Goal: Task Accomplishment & Management: Complete application form

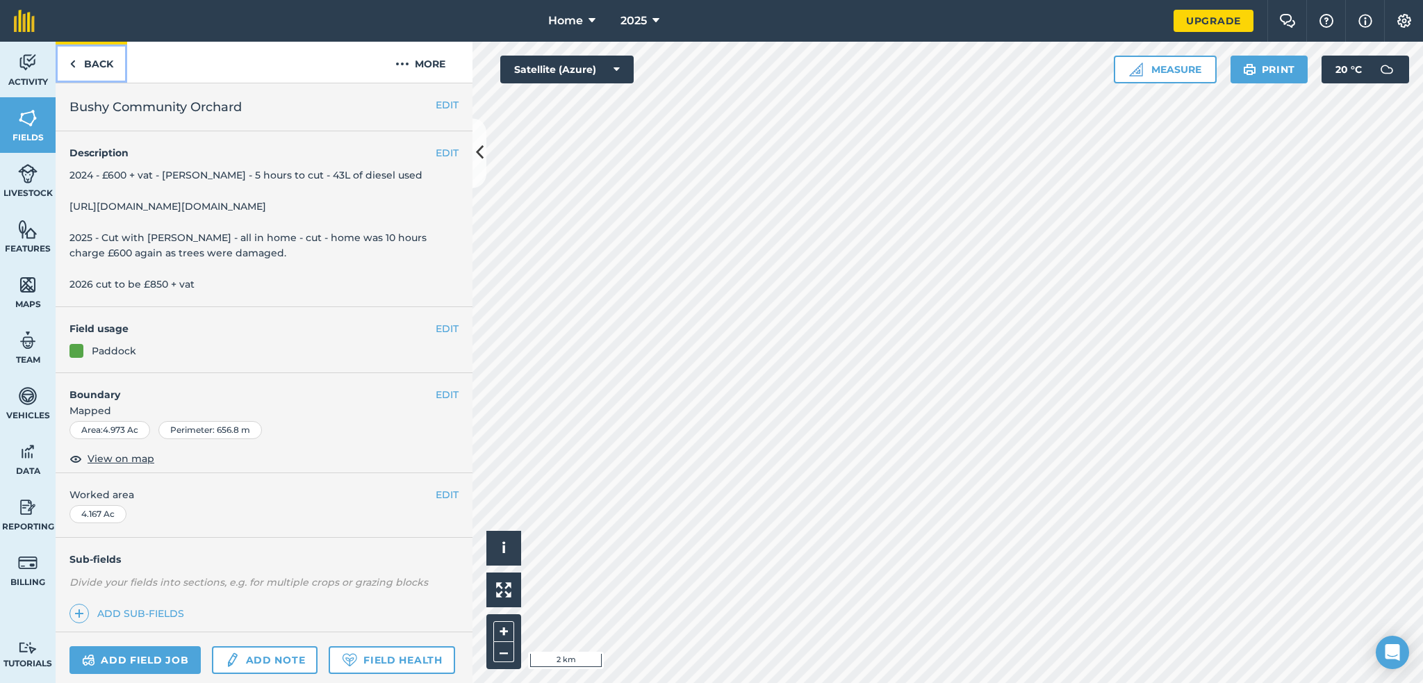
click at [94, 63] on link "Back" at bounding box center [92, 62] width 72 height 41
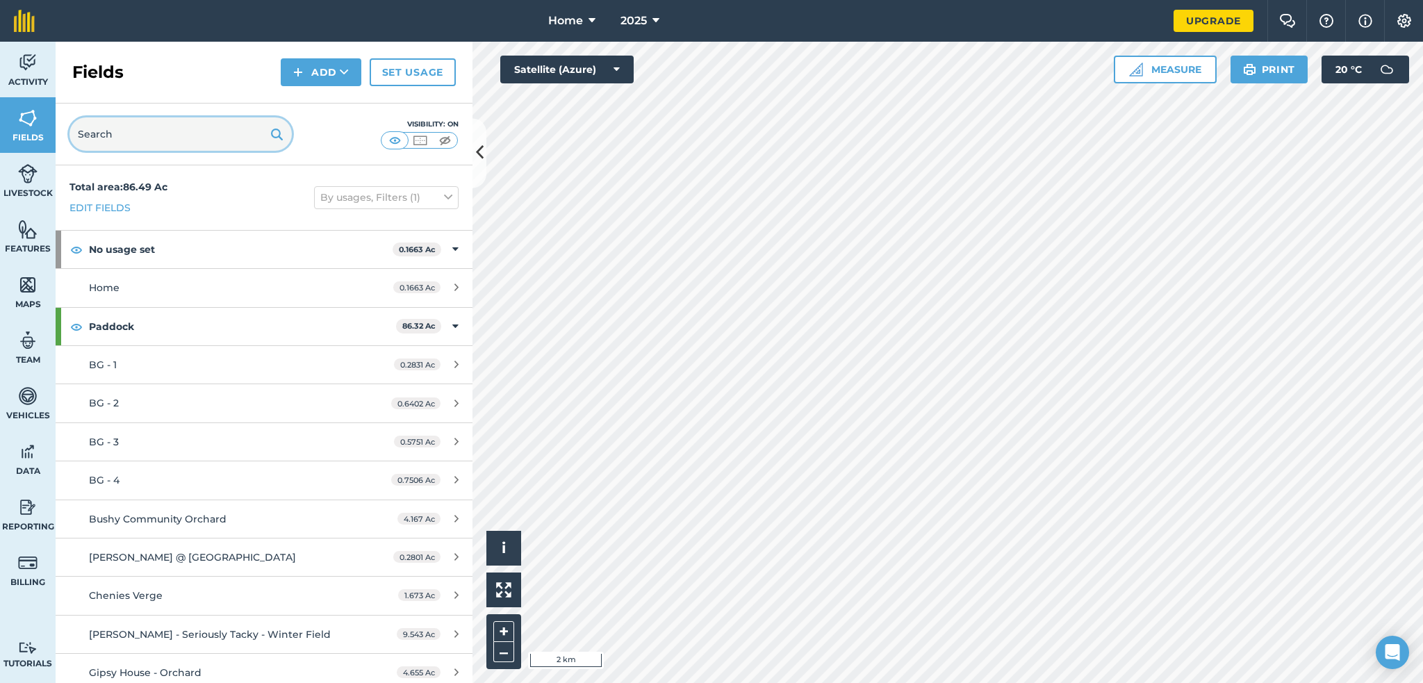
click at [106, 138] on input "text" at bounding box center [180, 133] width 222 height 33
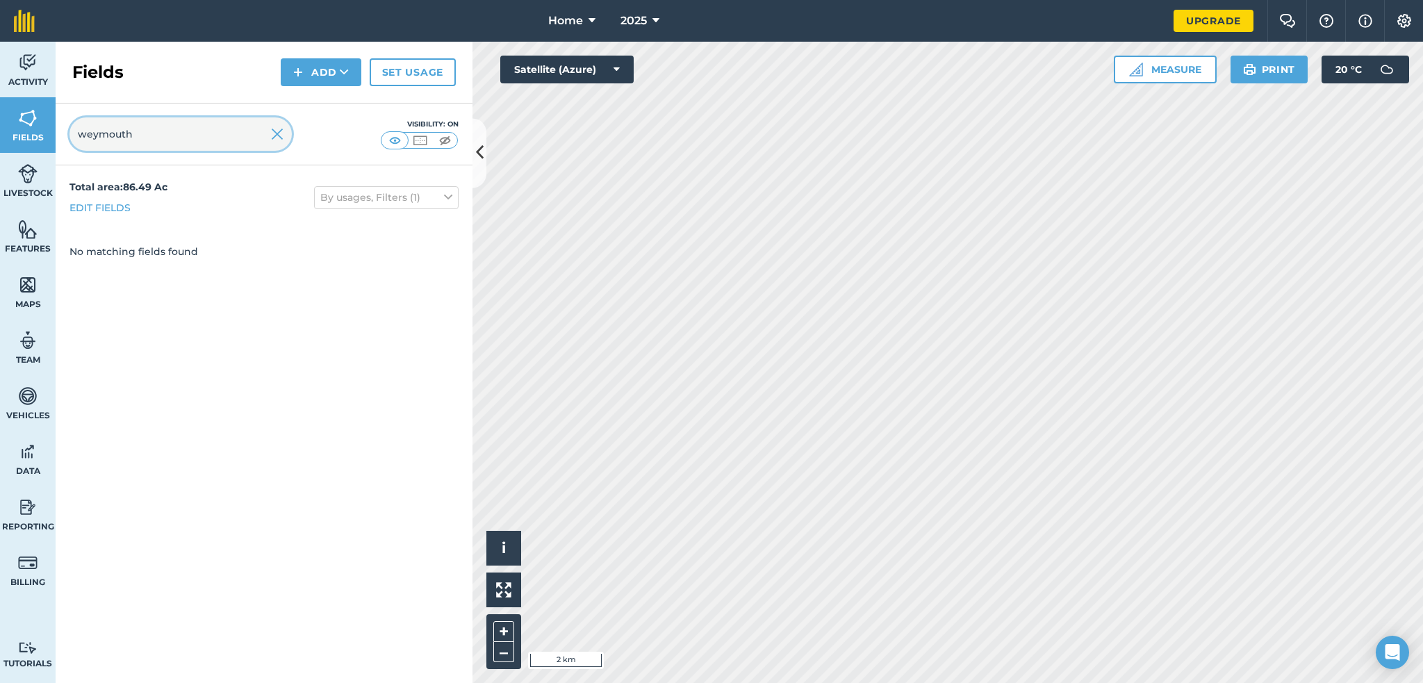
type input "weymouth"
click at [274, 133] on img at bounding box center [277, 134] width 13 height 17
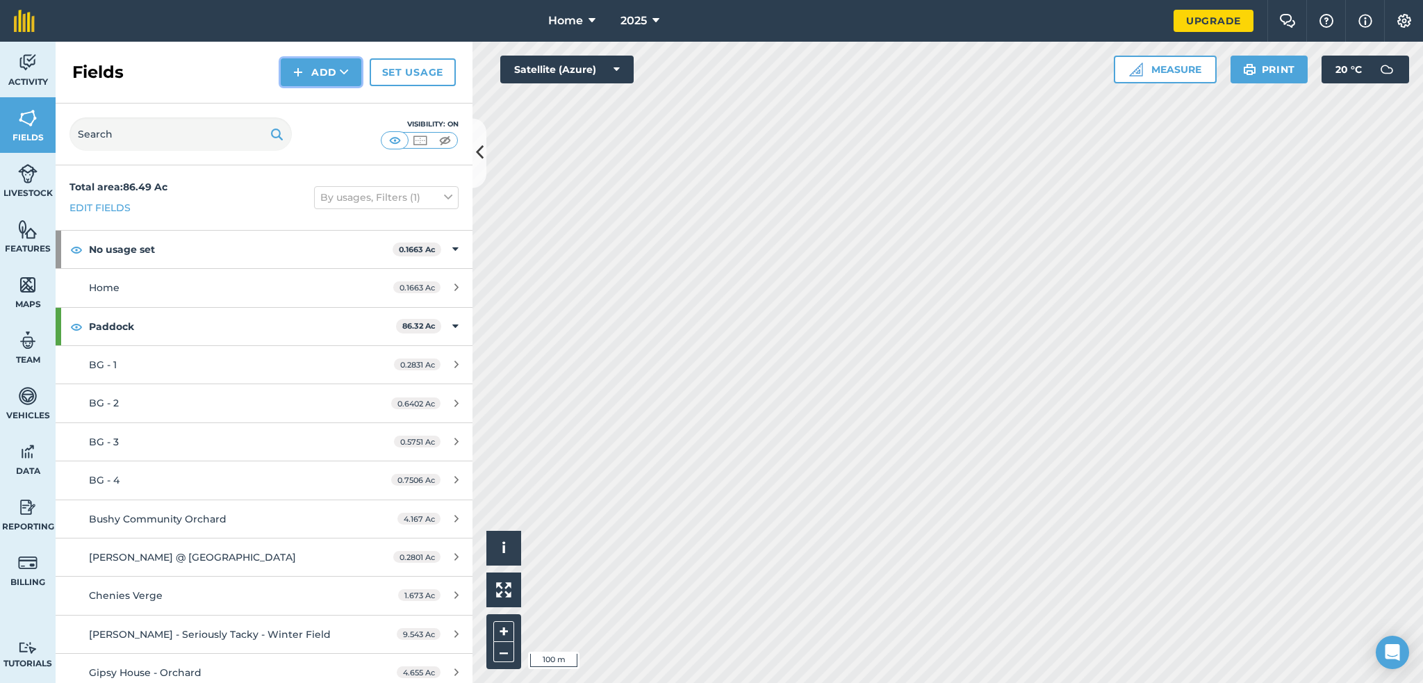
click at [314, 63] on button "Add" at bounding box center [321, 72] width 81 height 28
click at [312, 99] on link "Draw" at bounding box center [321, 103] width 76 height 31
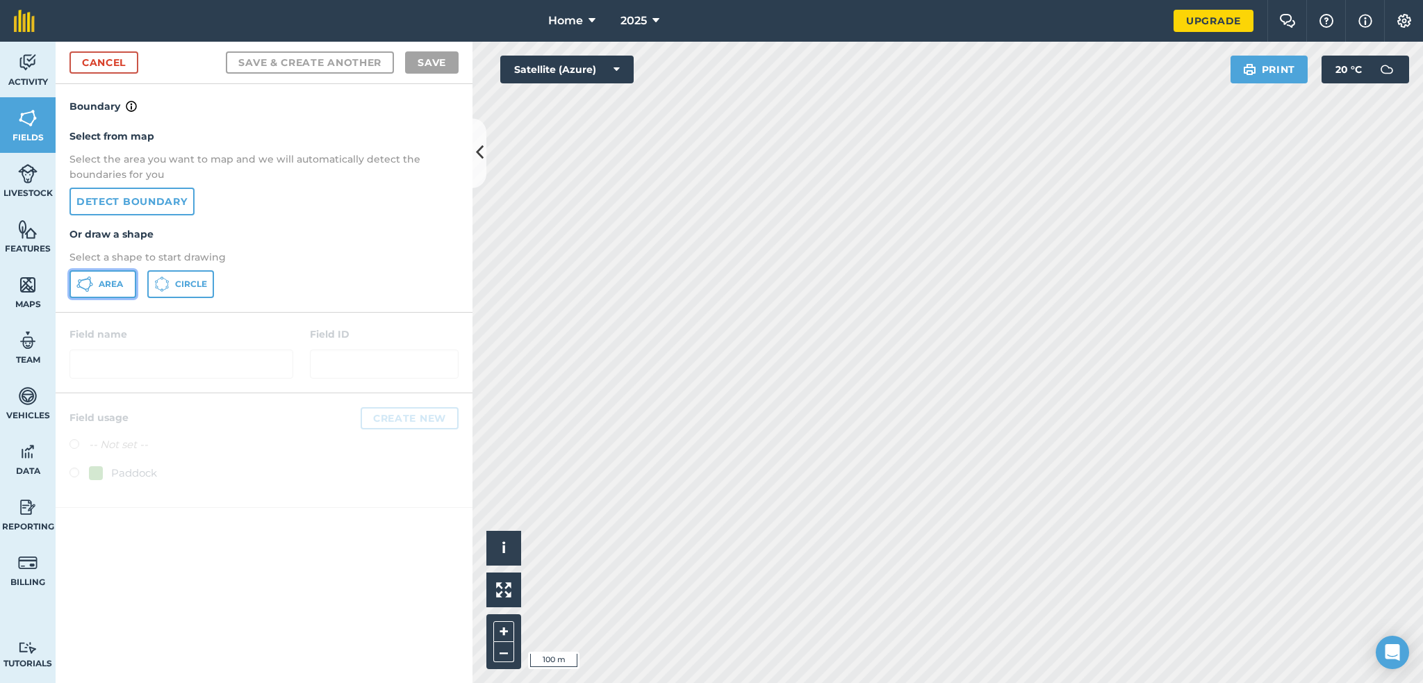
click at [96, 283] on button "Area" at bounding box center [102, 284] width 67 height 28
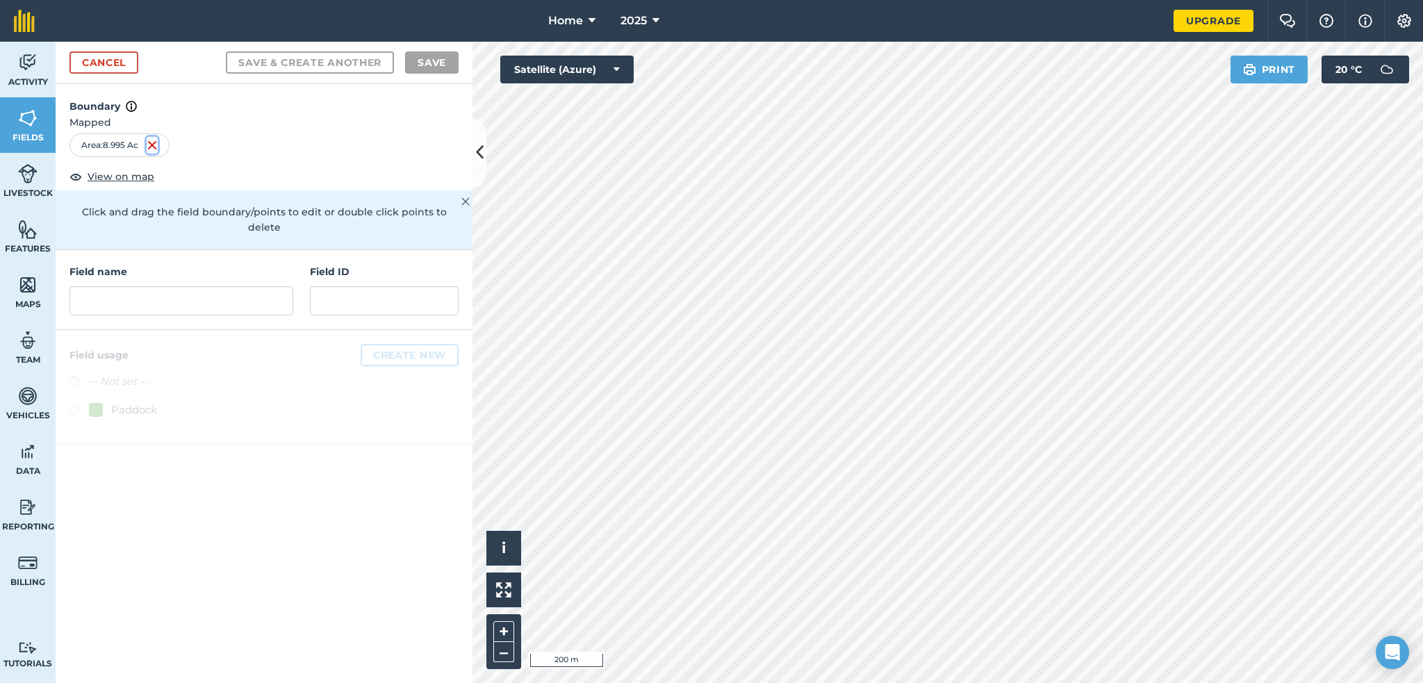
click at [148, 138] on img at bounding box center [152, 145] width 11 height 17
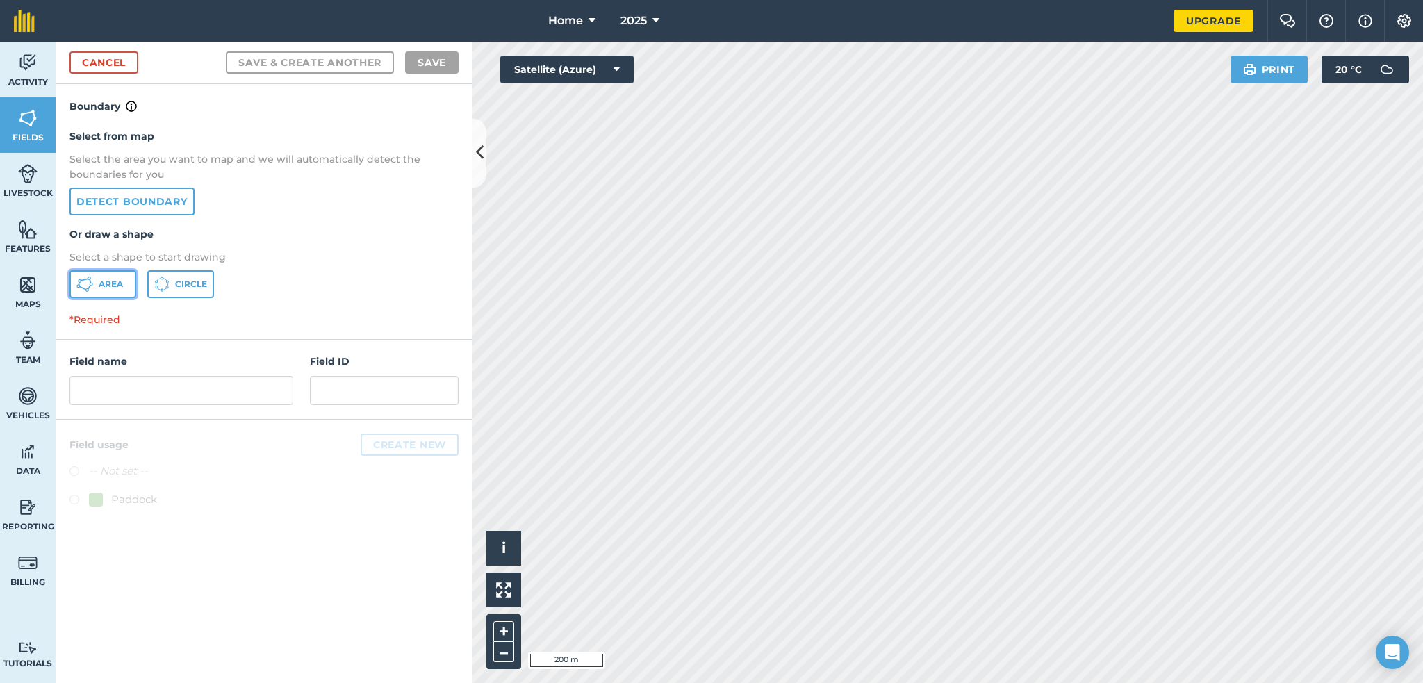
click at [108, 288] on button "Area" at bounding box center [102, 284] width 67 height 28
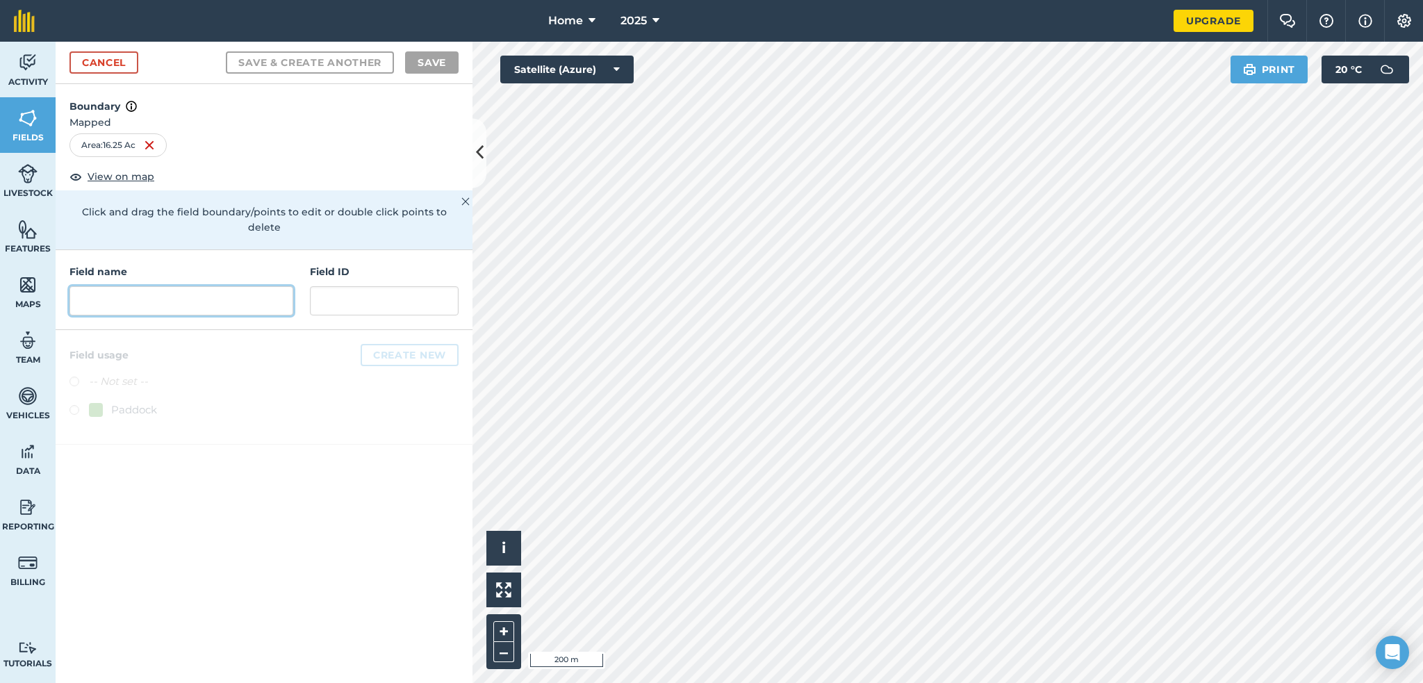
click at [134, 290] on input "text" at bounding box center [181, 300] width 224 height 29
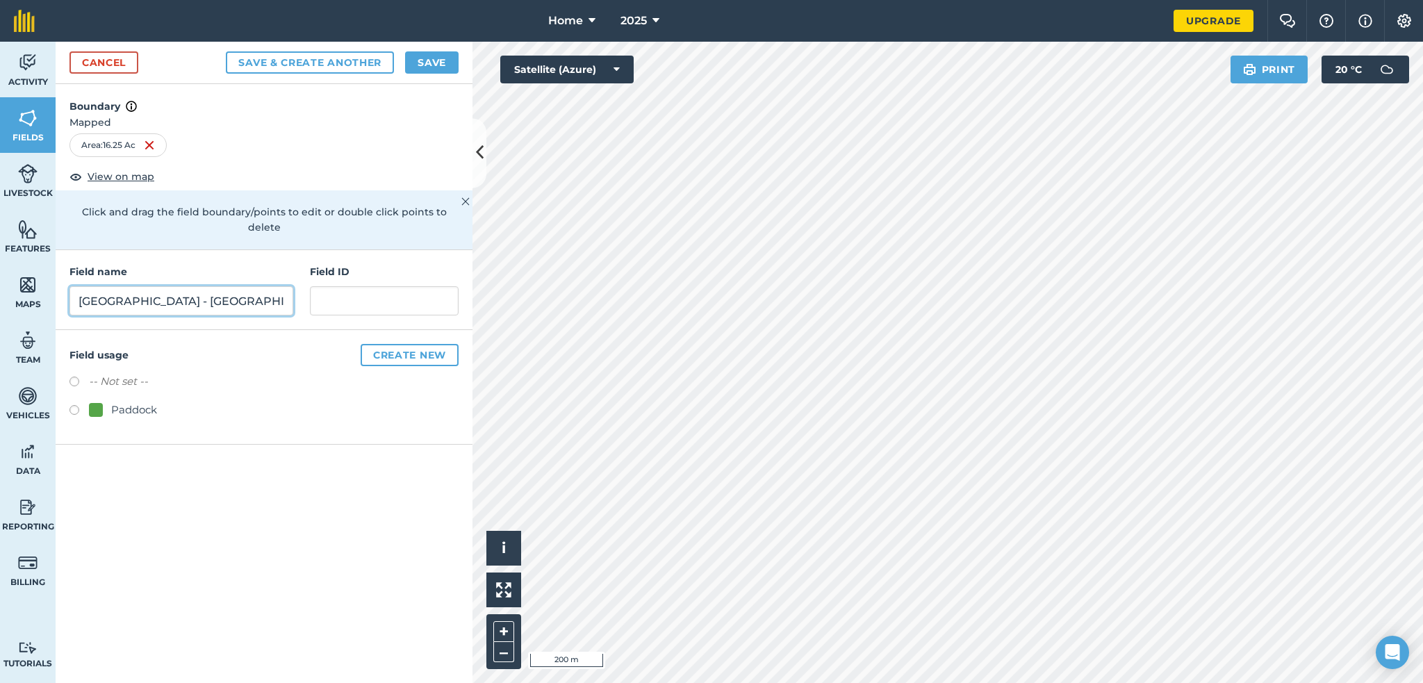
type input "Weymouth Beach - Dorset"
click at [425, 344] on button "Create new" at bounding box center [410, 355] width 98 height 22
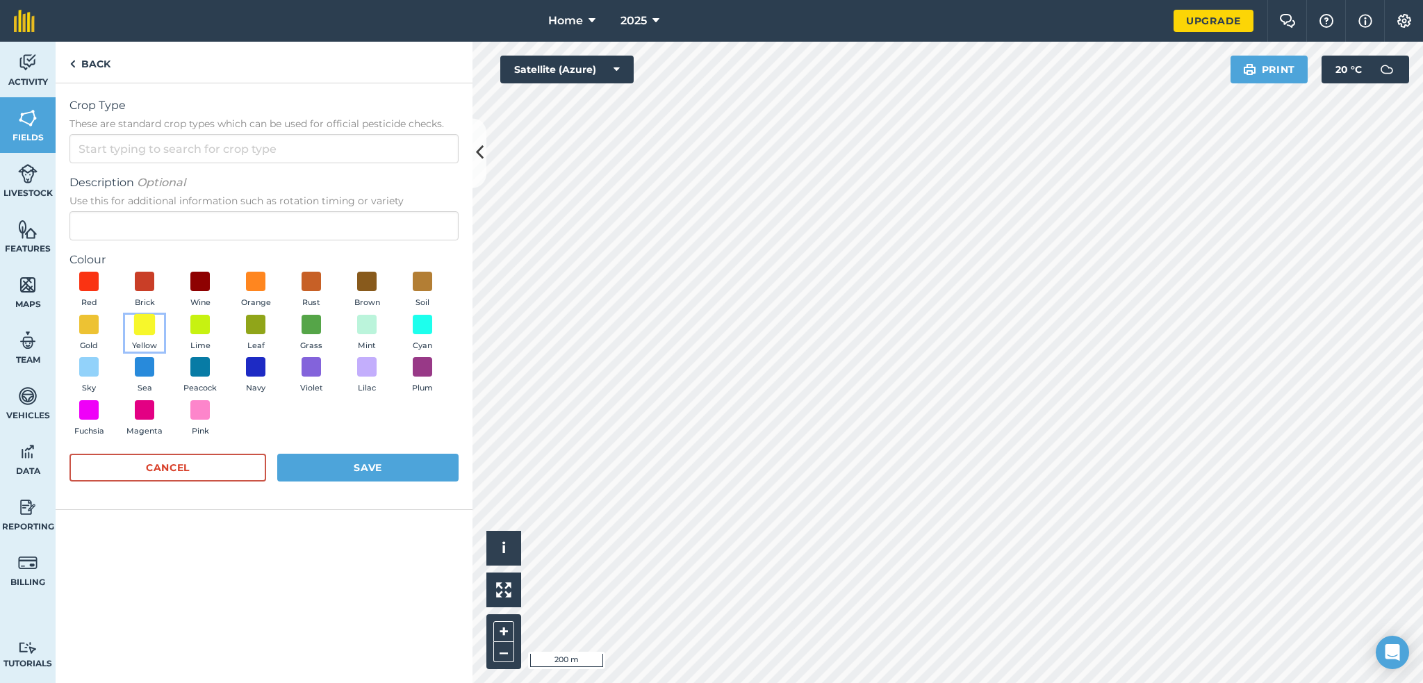
click at [142, 320] on span at bounding box center [145, 324] width 22 height 22
click at [126, 149] on input "Crop Type These are standard crop types which can be used for official pesticid…" at bounding box center [263, 148] width 389 height 29
click at [164, 158] on input "Beach" at bounding box center [263, 148] width 389 height 29
click at [167, 115] on label "Crop Type These are standard crop types which can be used for official pesticid…" at bounding box center [263, 113] width 389 height 33
click at [167, 134] on input "Beach" at bounding box center [263, 148] width 389 height 29
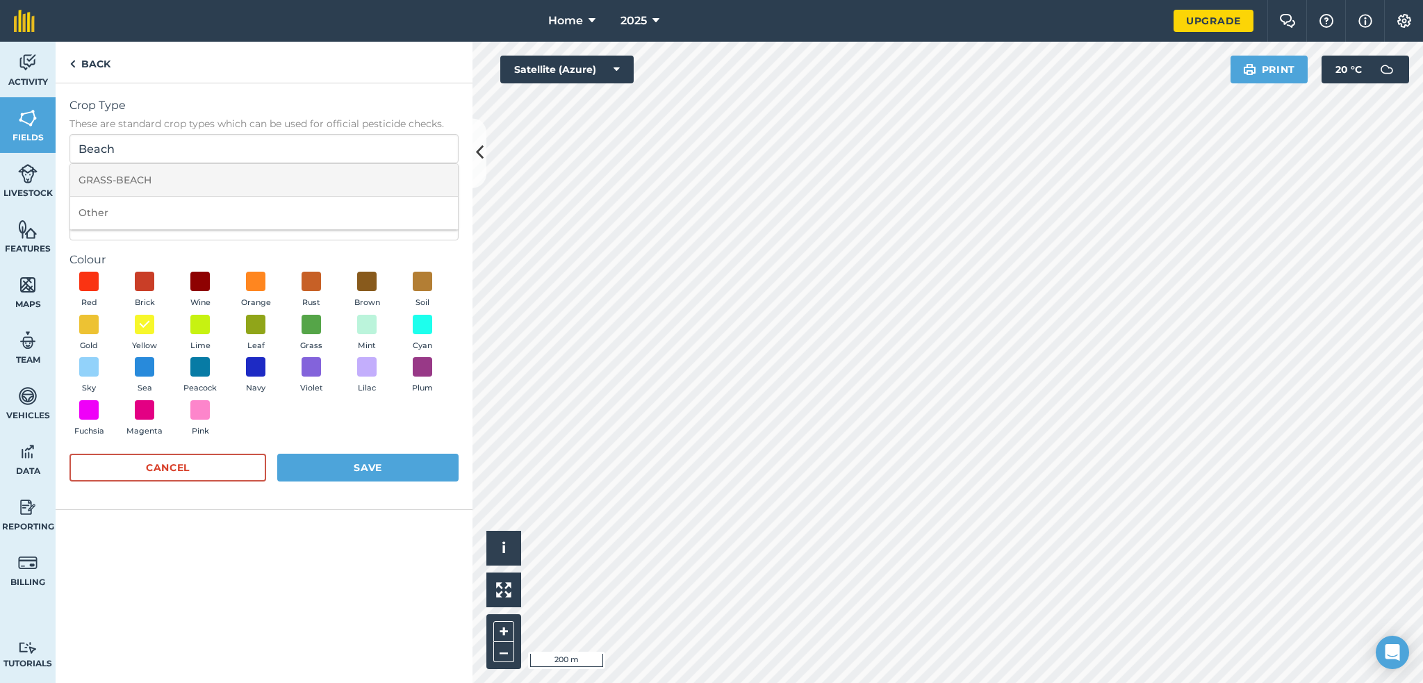
click at [140, 186] on li "GRASS-BEACH" at bounding box center [264, 180] width 388 height 33
type input "GRASS-BEACH"
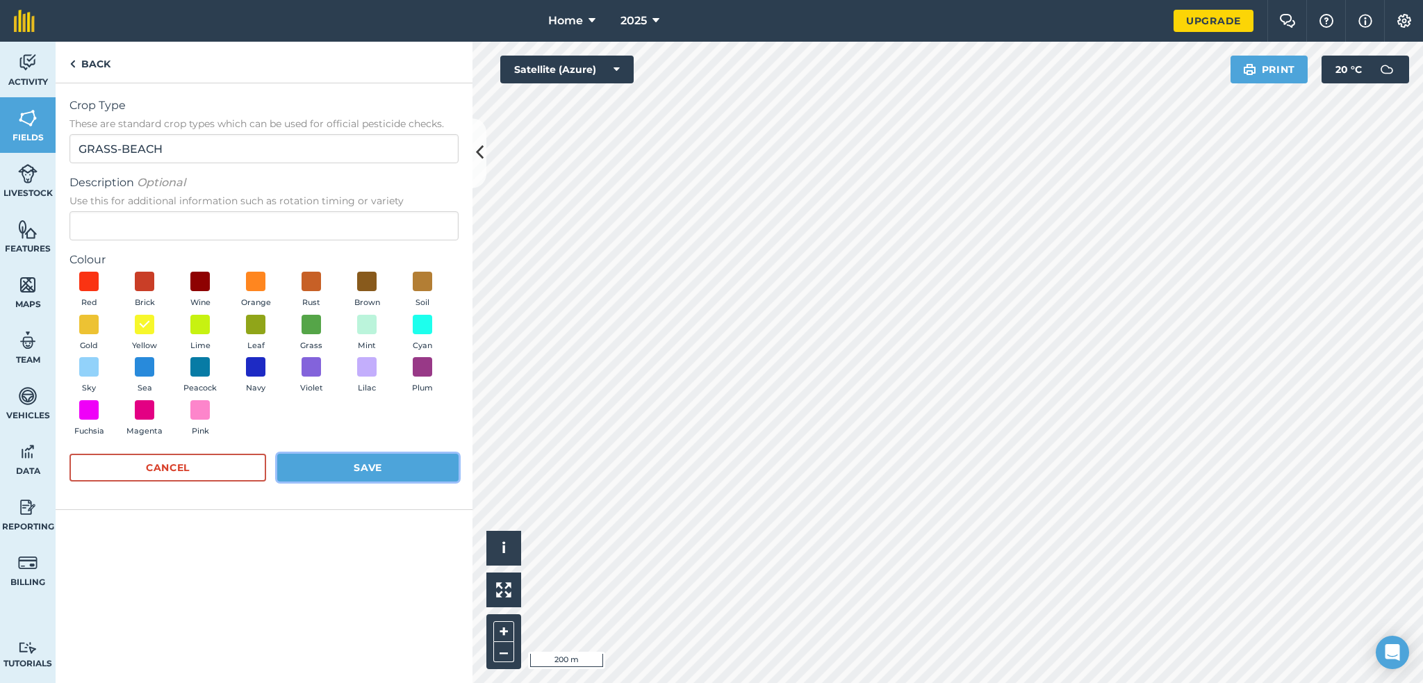
click at [330, 468] on button "Save" at bounding box center [367, 468] width 181 height 28
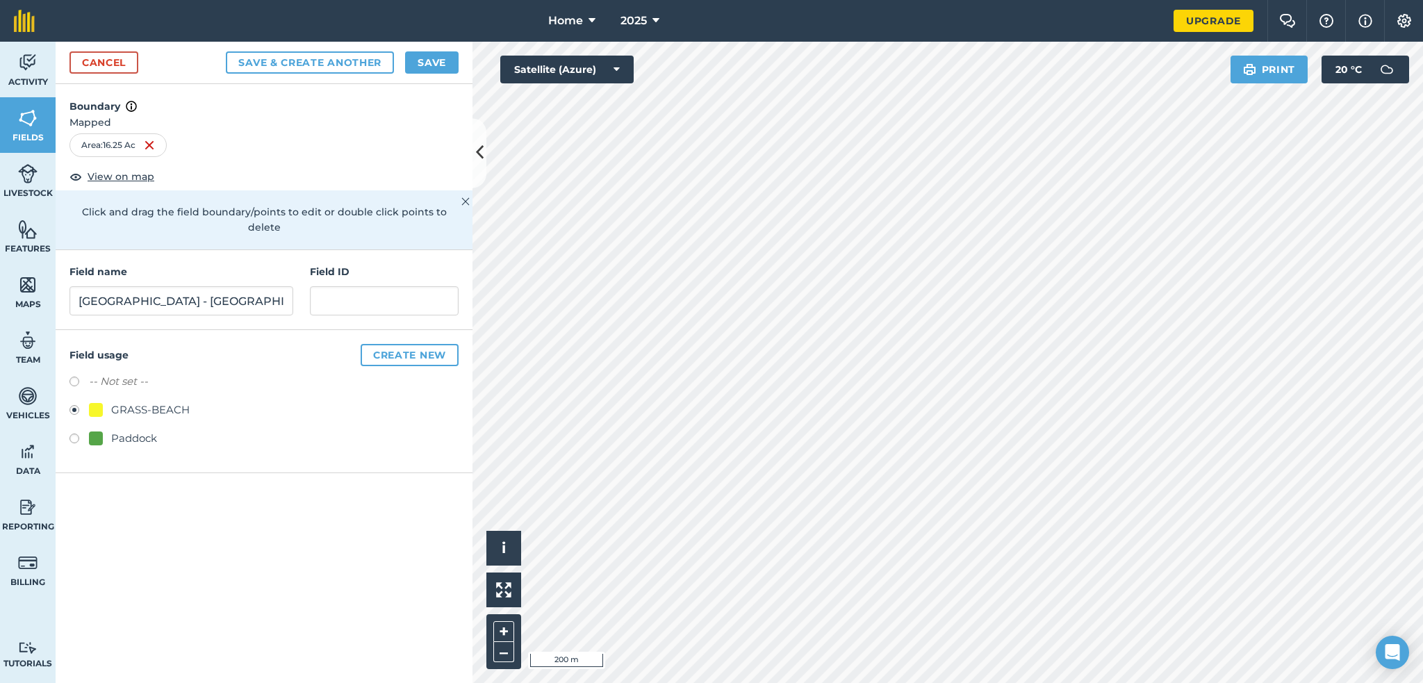
click at [250, 521] on div "Boundary Mapped Area : 16.25 Ac View on map Click and drag the field boundary/p…" at bounding box center [264, 383] width 417 height 599
click at [434, 58] on button "Save" at bounding box center [432, 62] width 54 height 22
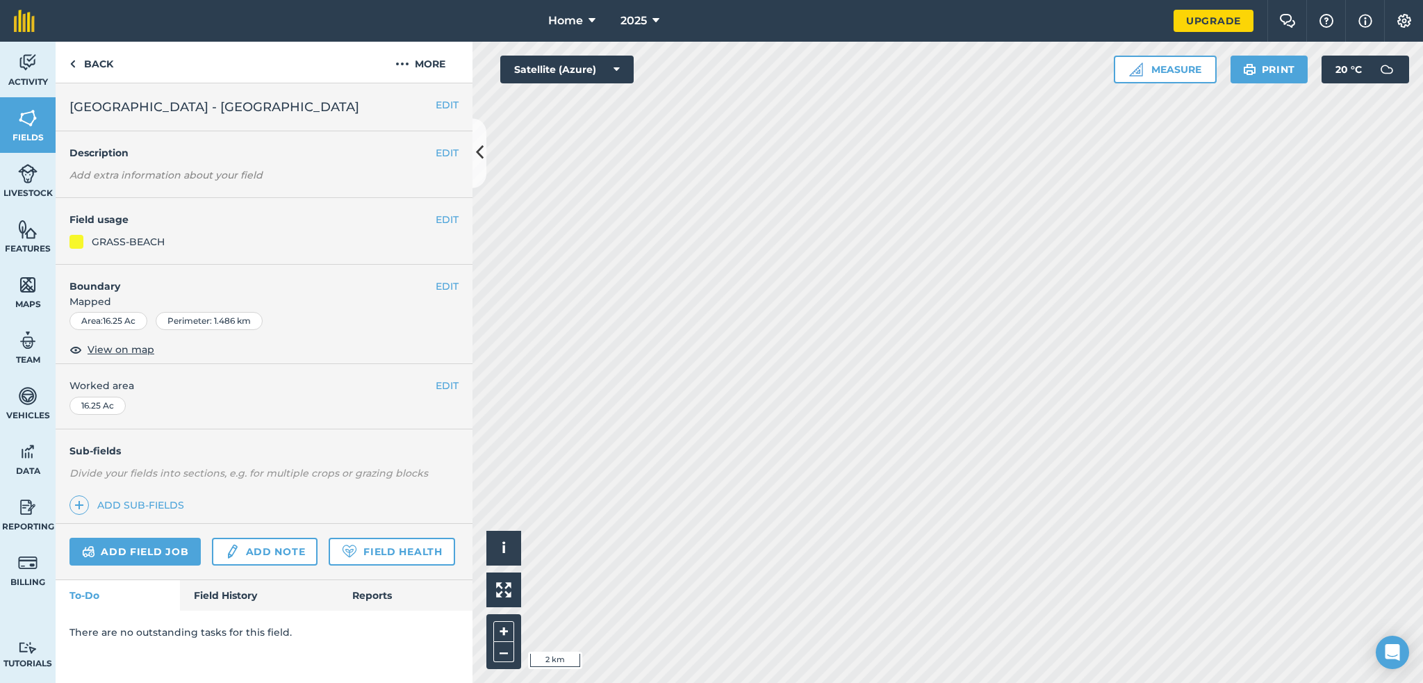
click at [556, 13] on div "Home 2025 Upgrade Farm Chat Help Info Settings Map printing is not available on…" at bounding box center [711, 341] width 1423 height 683
click at [84, 72] on link "Back" at bounding box center [92, 62] width 72 height 41
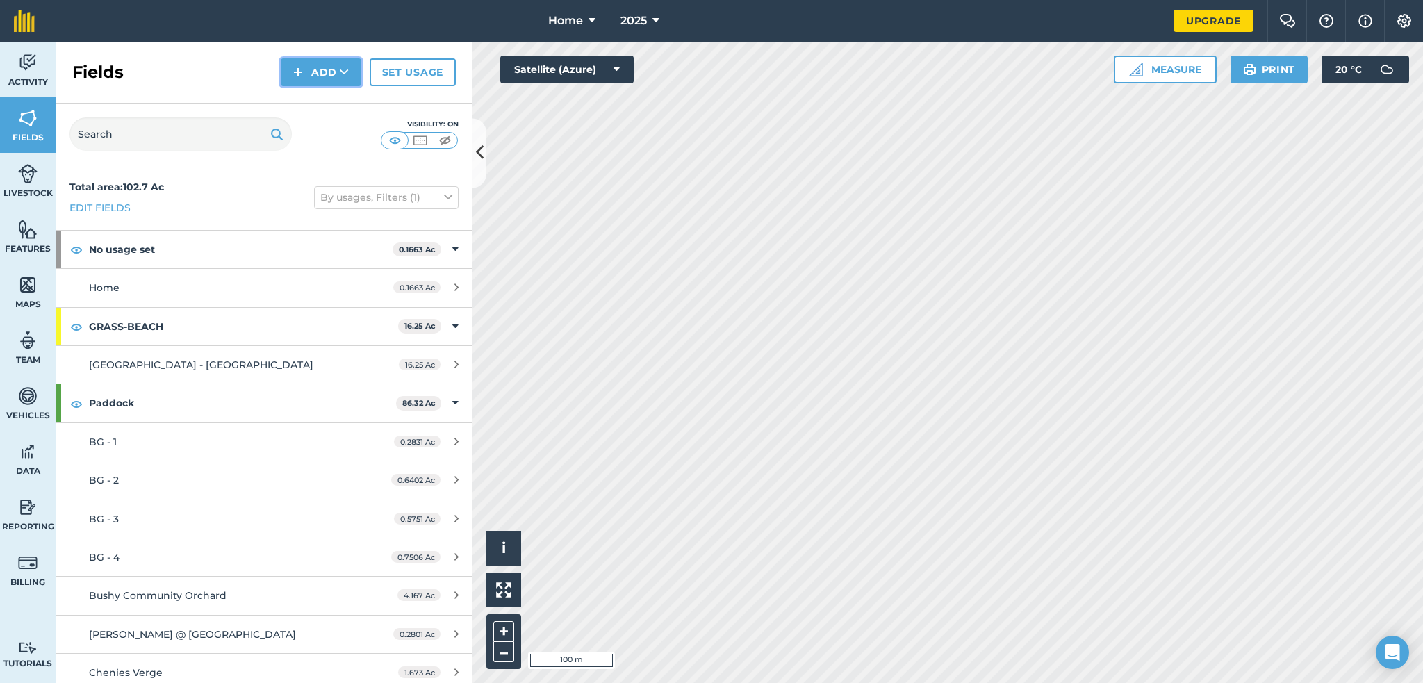
click at [321, 68] on button "Add" at bounding box center [321, 72] width 81 height 28
click at [309, 97] on link "Draw" at bounding box center [321, 103] width 76 height 31
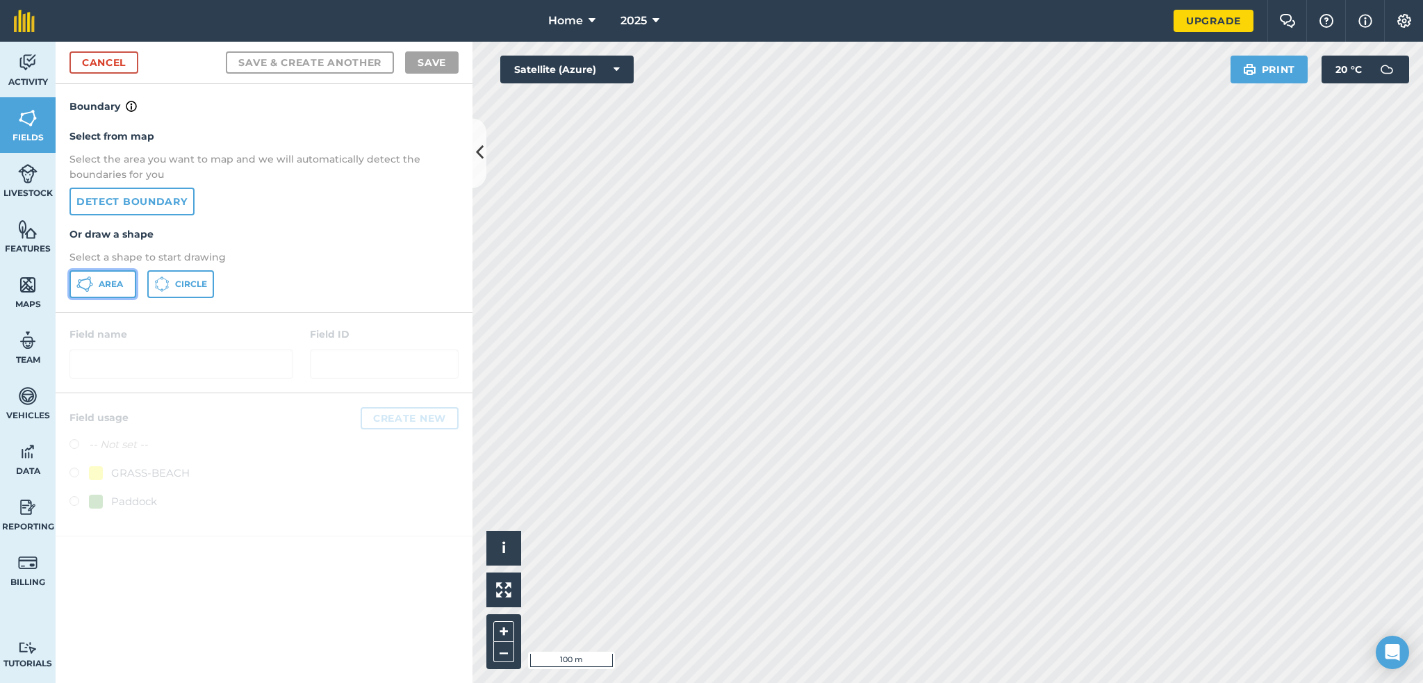
click at [107, 281] on span "Area" at bounding box center [111, 284] width 24 height 11
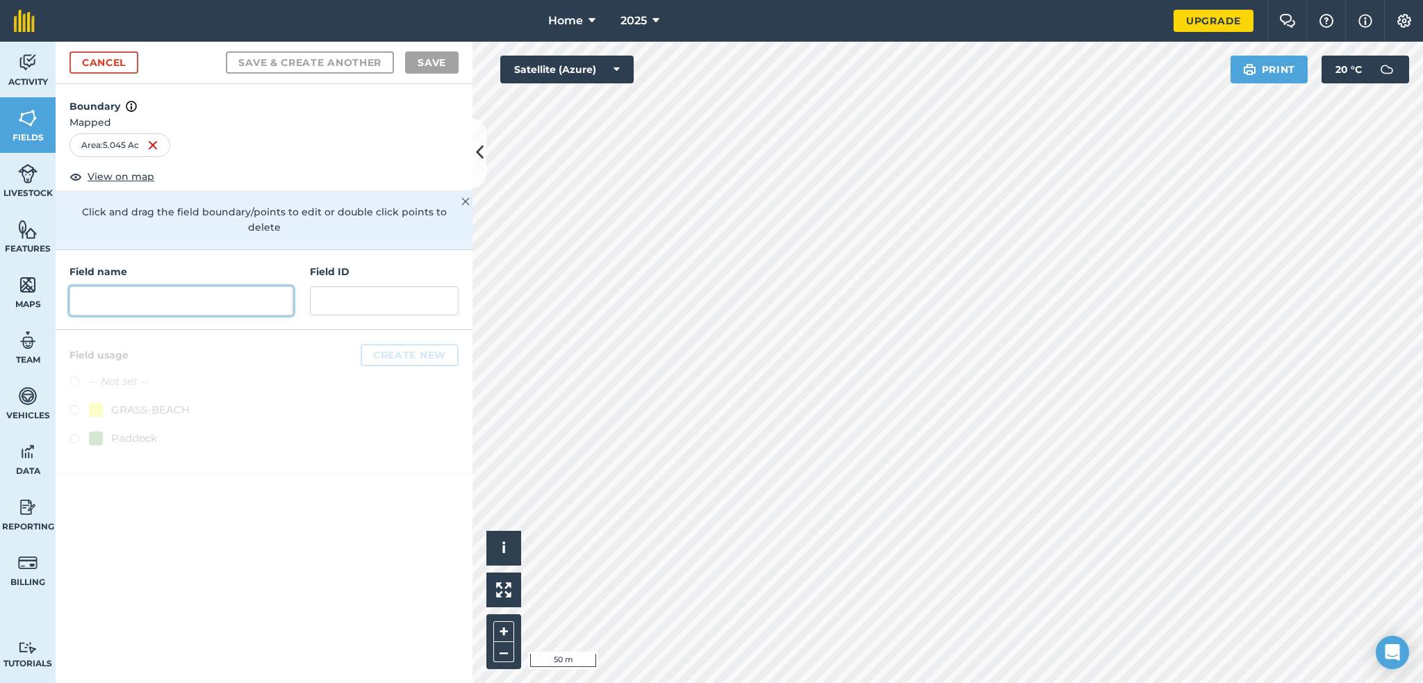
click at [232, 286] on input "text" at bounding box center [181, 300] width 224 height 29
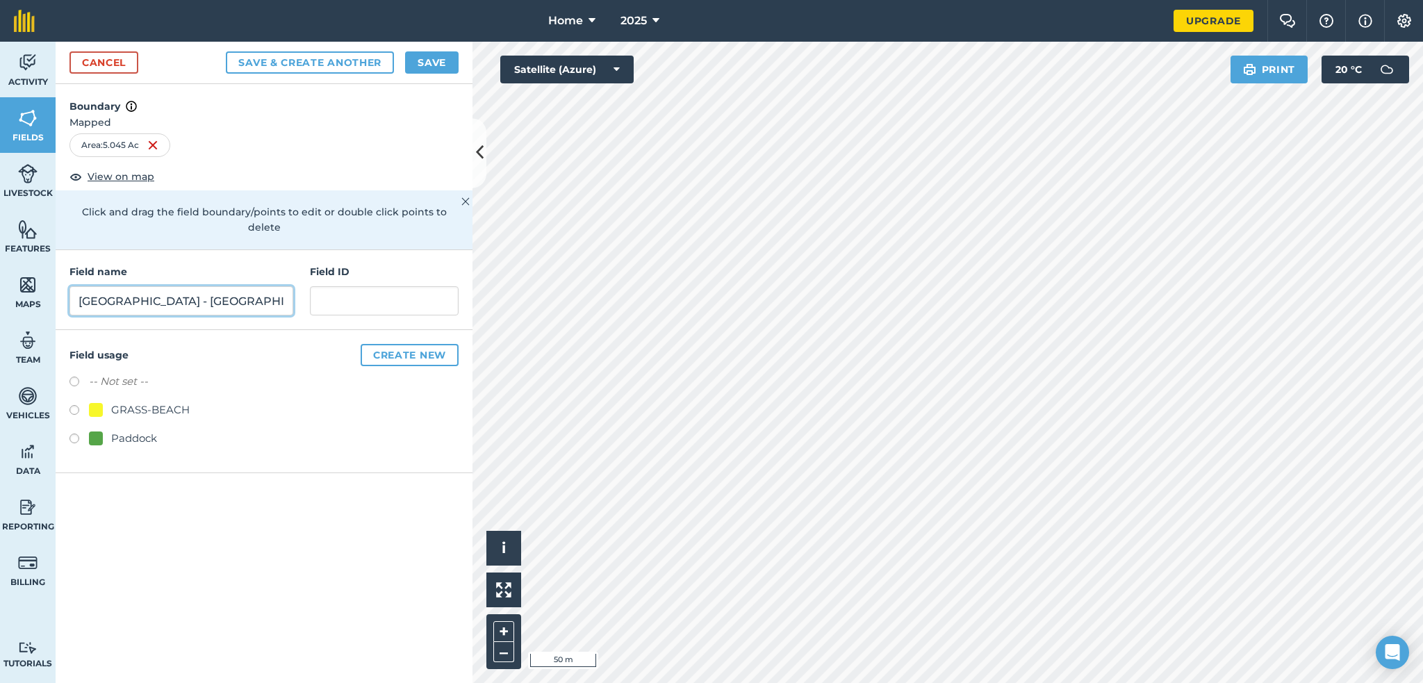
type input "Cleethorpes Beach - Grimsby"
click at [171, 402] on div "GRASS-BEACH" at bounding box center [150, 410] width 79 height 17
radio input "true"
click at [430, 63] on button "Save" at bounding box center [432, 62] width 54 height 22
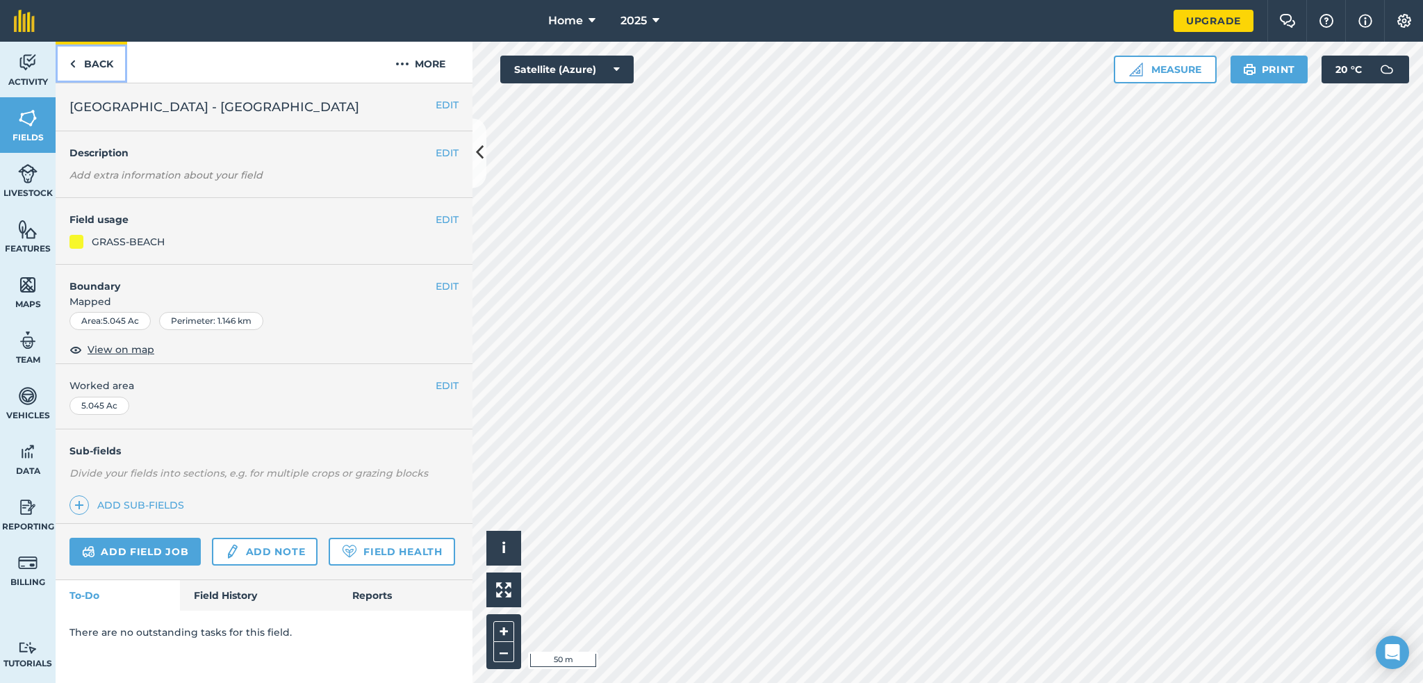
click at [95, 63] on link "Back" at bounding box center [92, 62] width 72 height 41
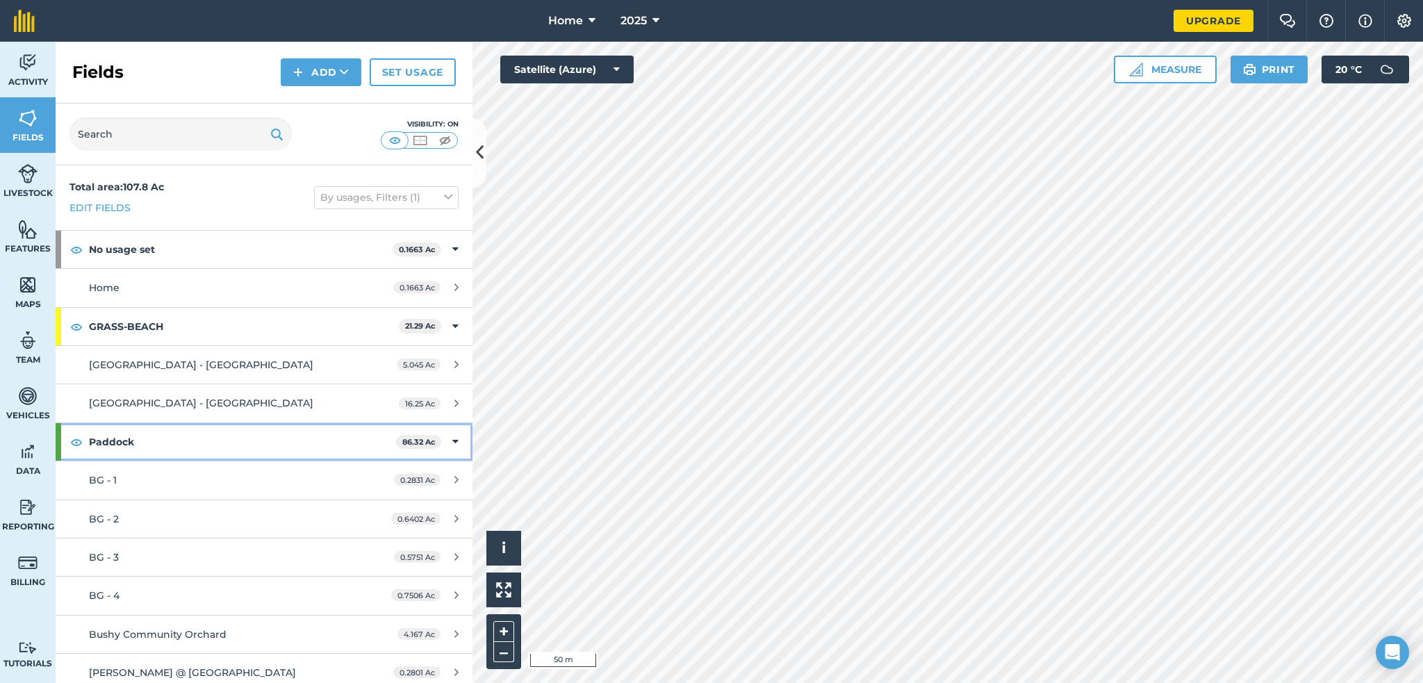
click at [174, 441] on strong "Paddock" at bounding box center [242, 442] width 307 height 38
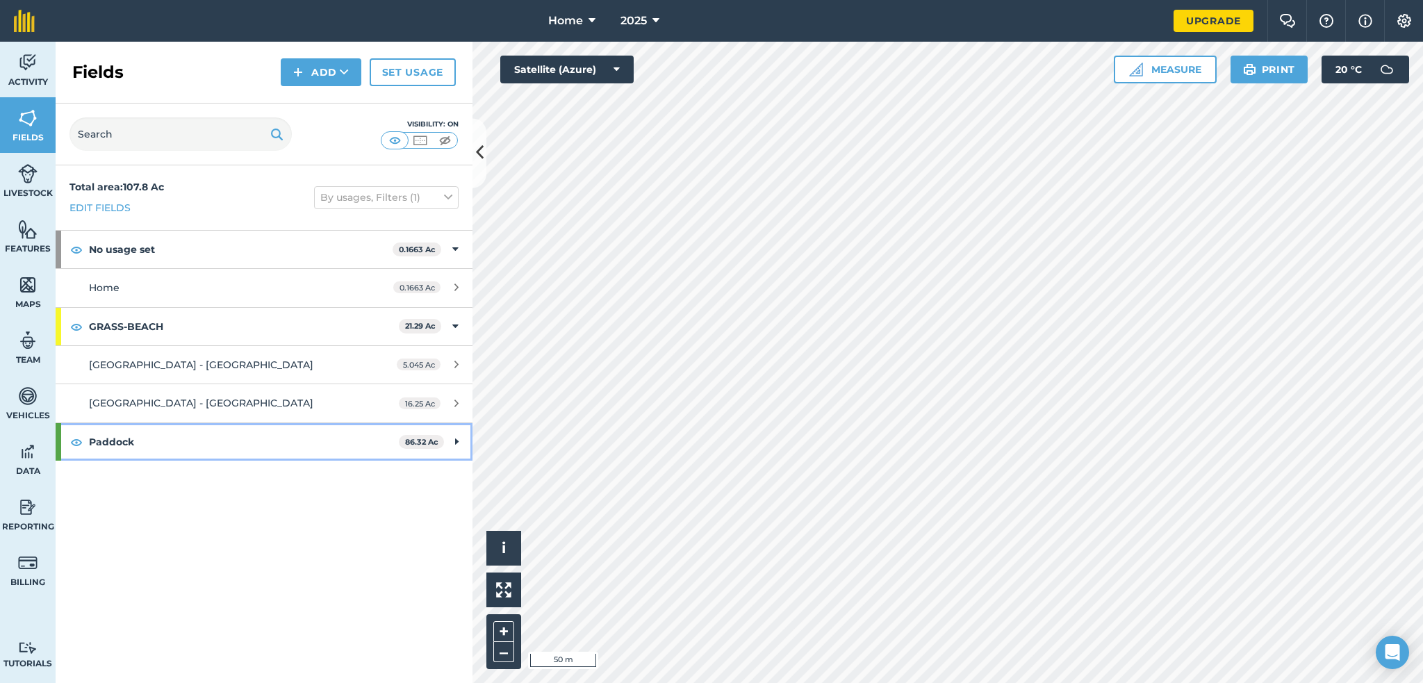
click at [108, 441] on strong "Paddock" at bounding box center [244, 442] width 310 height 38
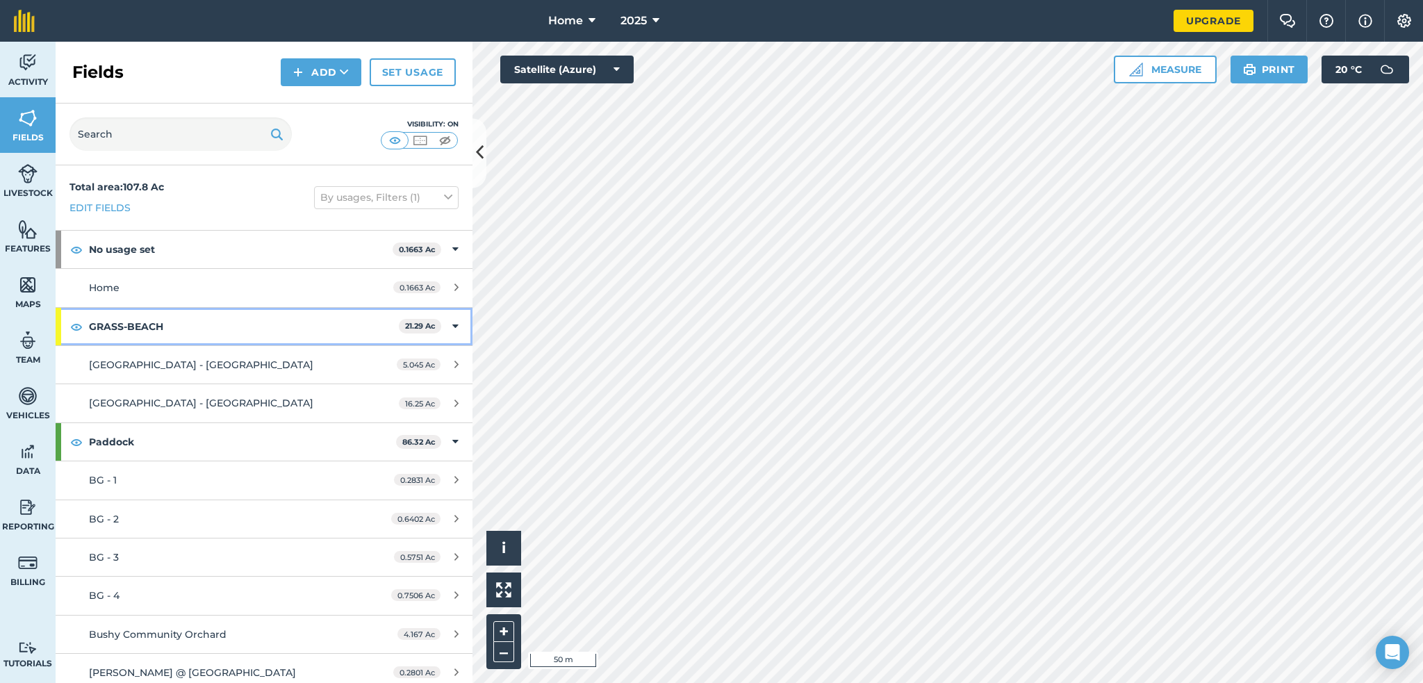
click at [106, 327] on strong "GRASS-BEACH" at bounding box center [244, 327] width 310 height 38
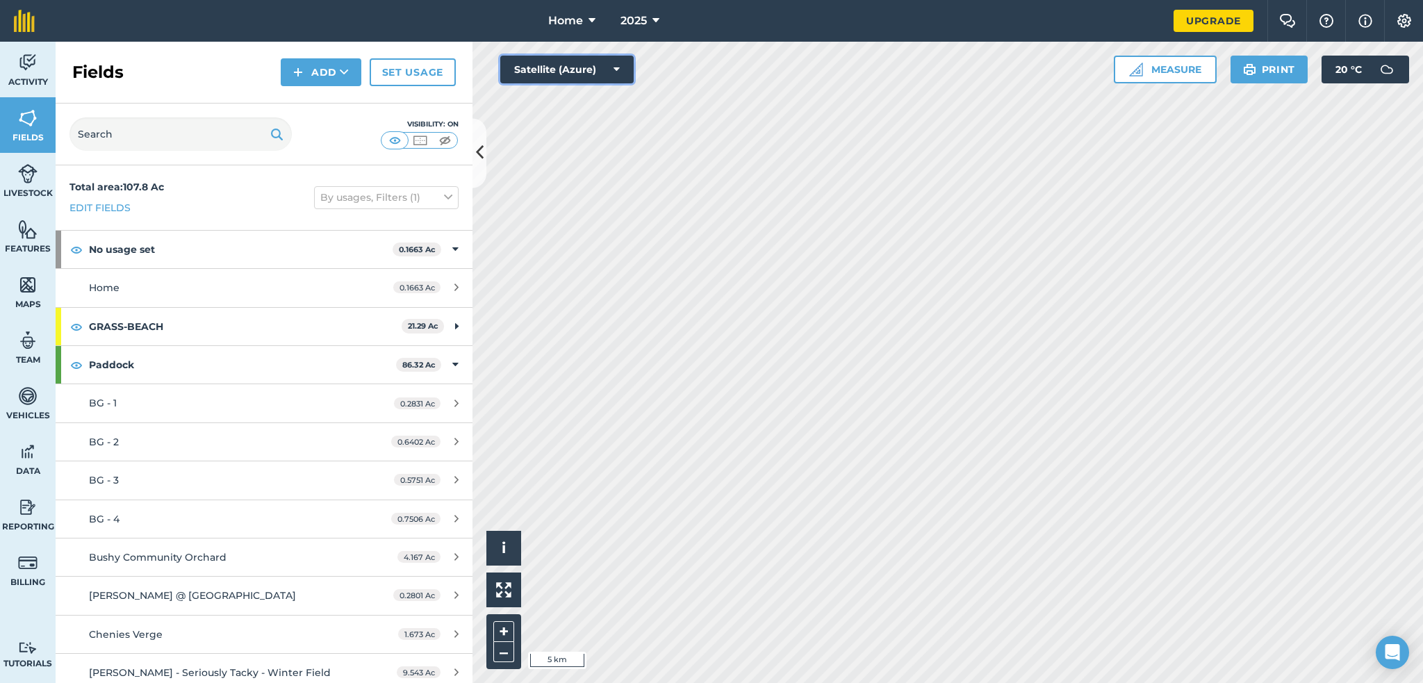
click at [613, 63] on button "Satellite (Azure)" at bounding box center [566, 70] width 133 height 28
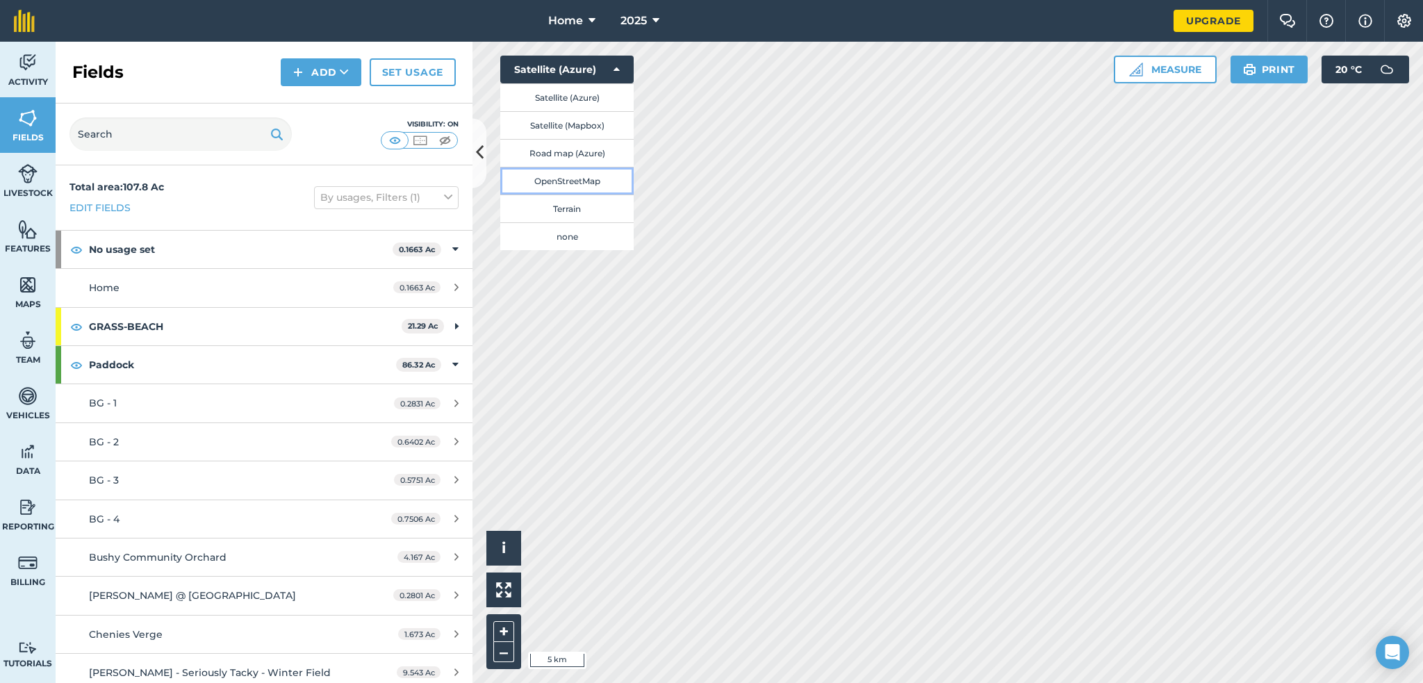
click at [581, 184] on button "OpenStreetMap" at bounding box center [566, 181] width 133 height 28
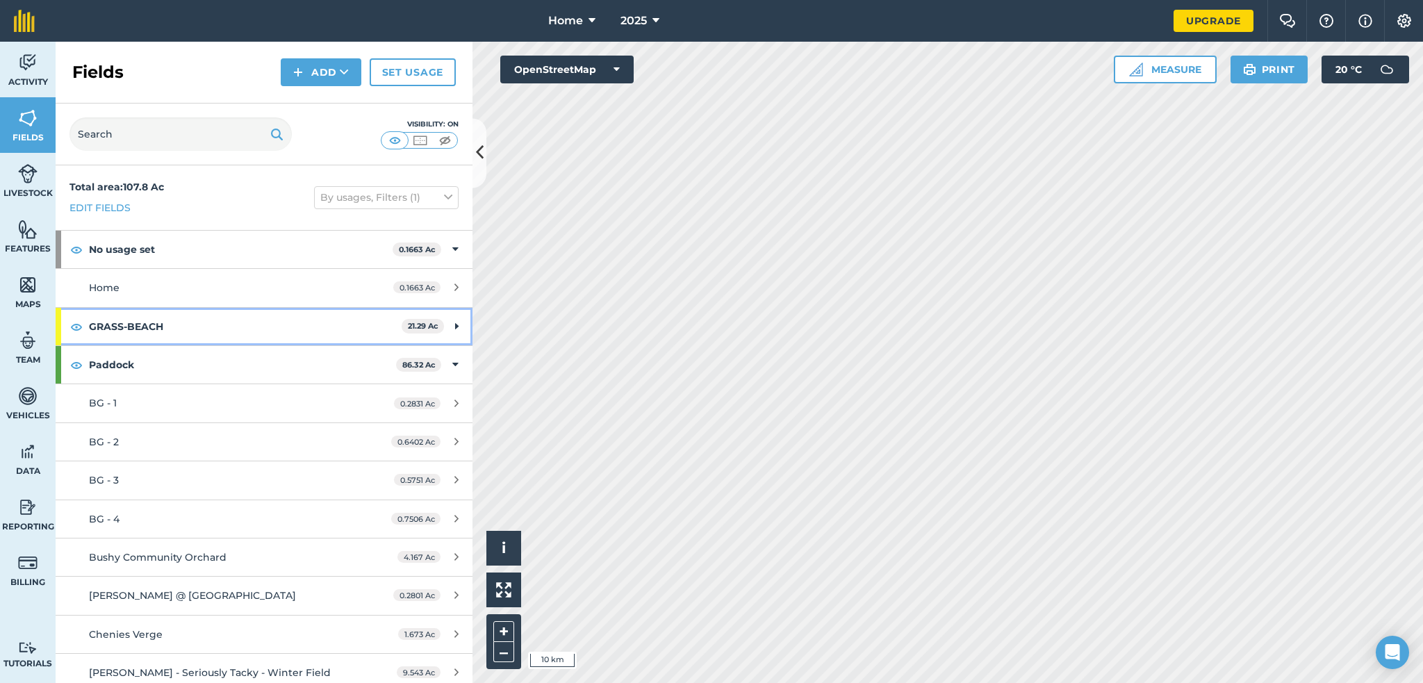
click at [150, 315] on strong "GRASS-BEACH" at bounding box center [245, 327] width 313 height 38
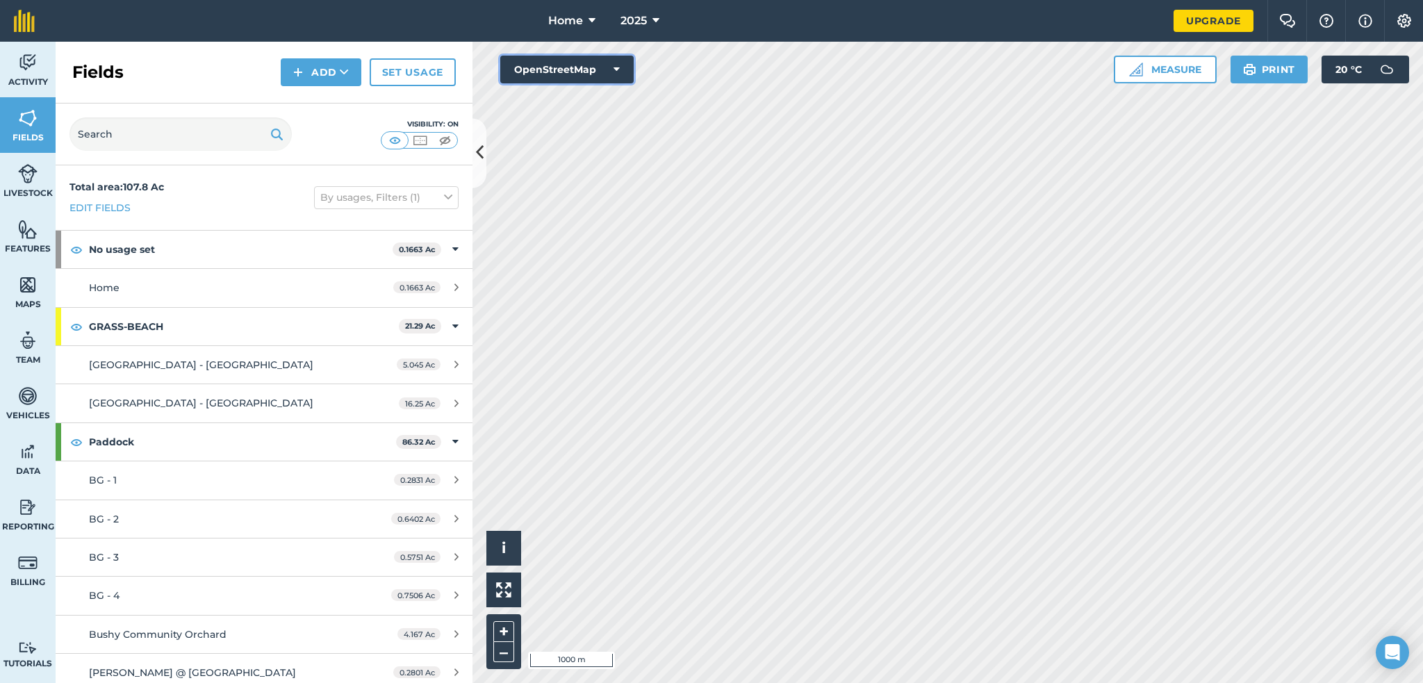
click at [573, 71] on button "OpenStreetMap" at bounding box center [566, 70] width 133 height 28
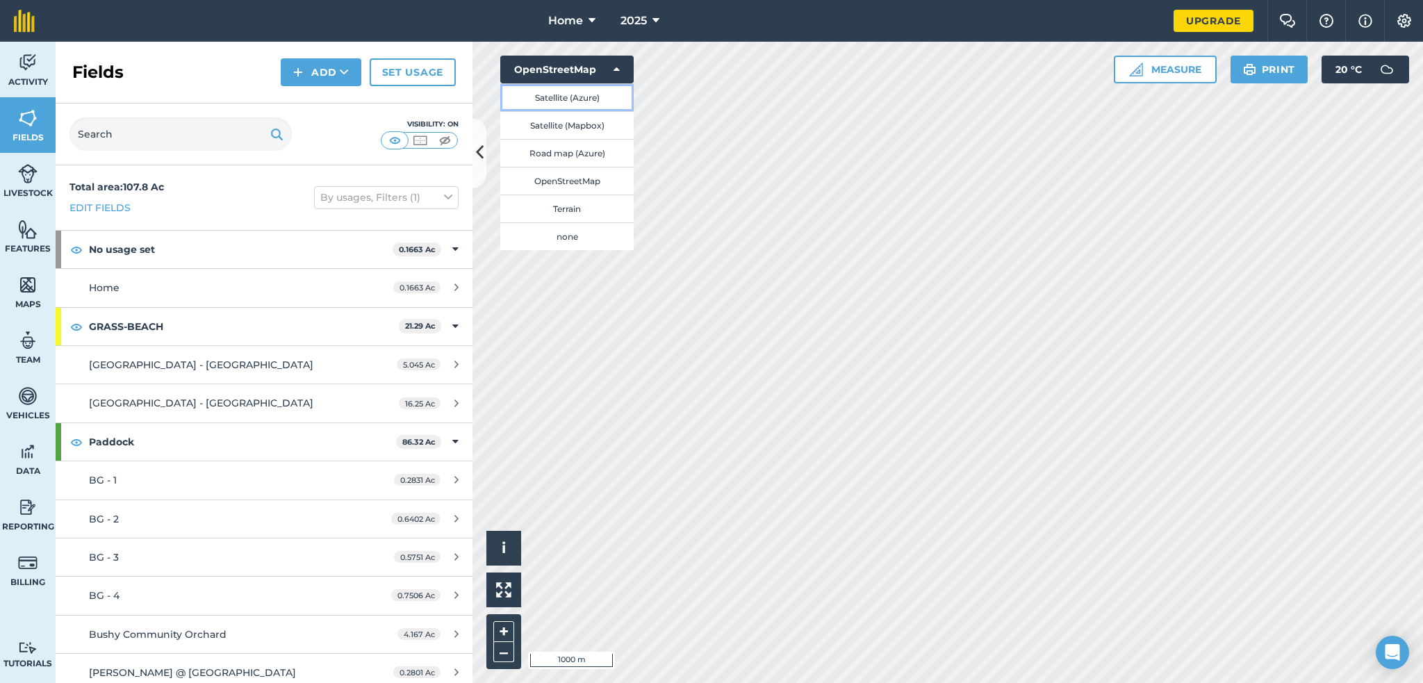
click at [564, 106] on button "Satellite (Azure)" at bounding box center [566, 97] width 133 height 28
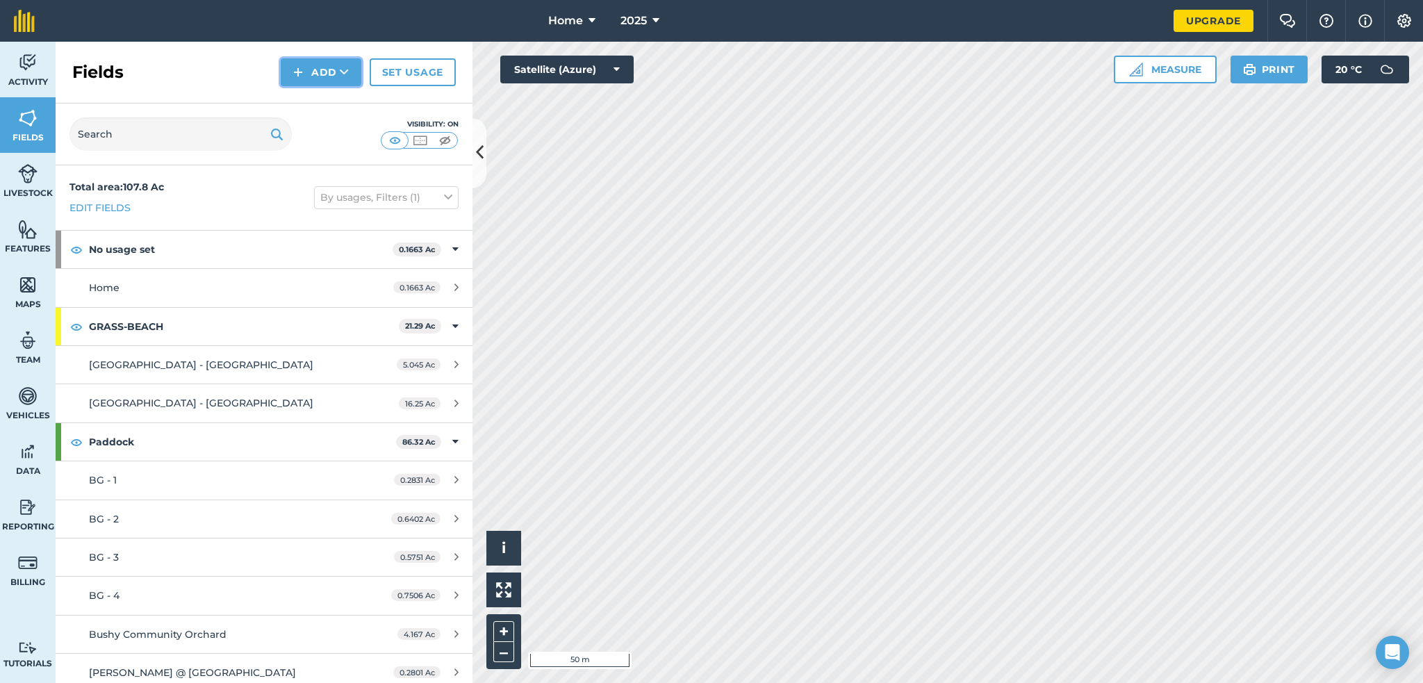
click at [306, 69] on button "Add" at bounding box center [321, 72] width 81 height 28
click at [306, 97] on link "Draw" at bounding box center [321, 103] width 76 height 31
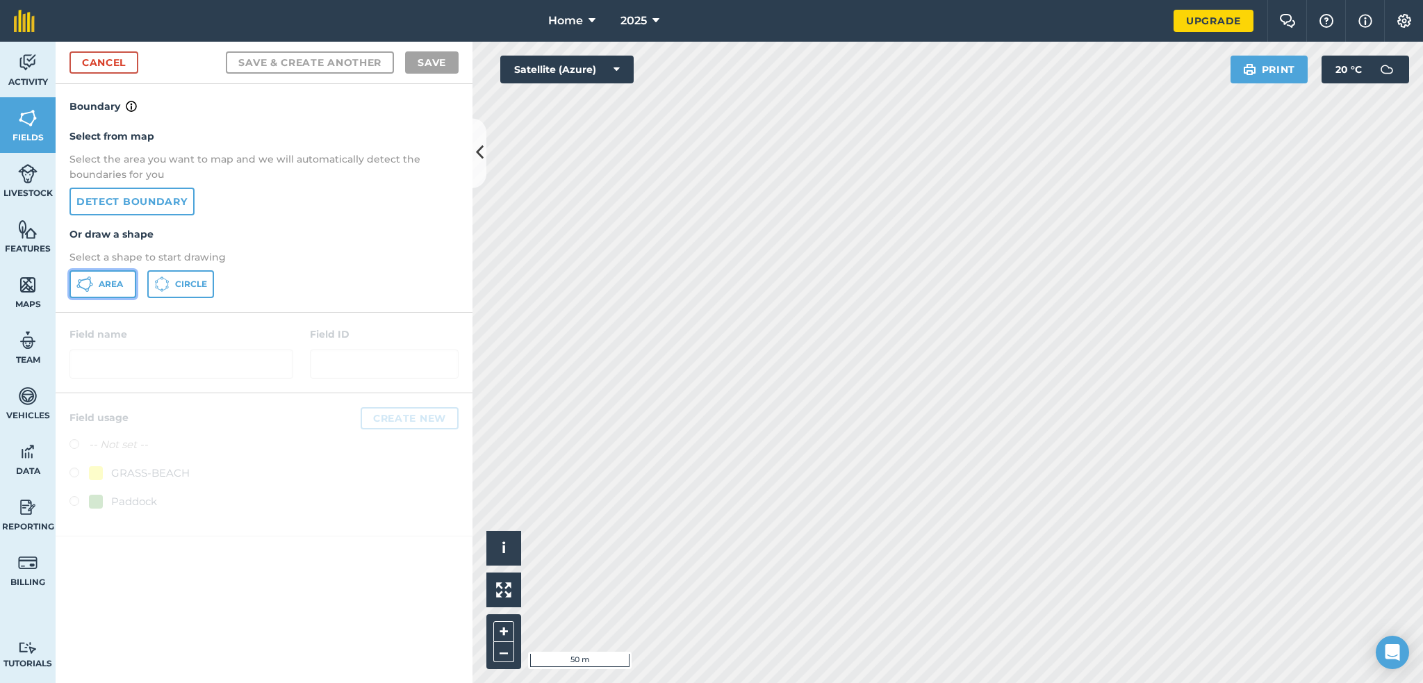
click at [113, 288] on span "Area" at bounding box center [111, 284] width 24 height 11
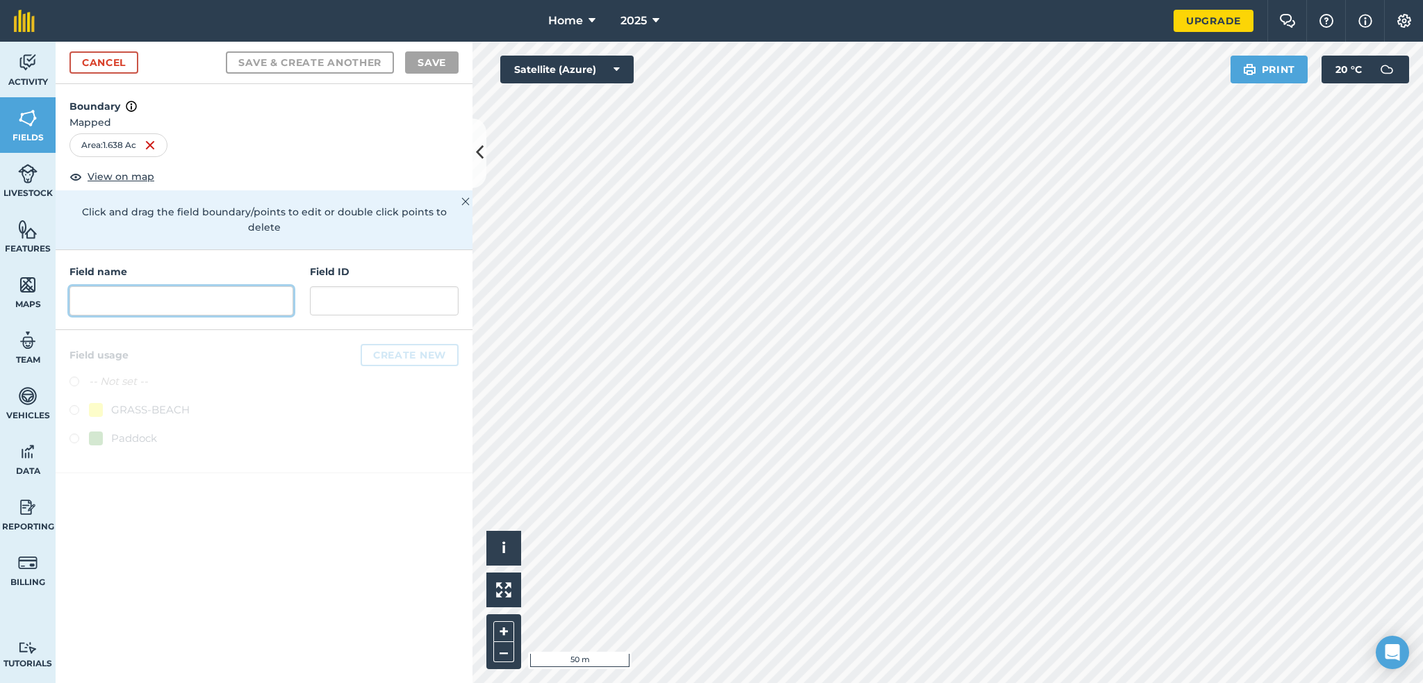
click at [182, 286] on input "text" at bounding box center [181, 300] width 224 height 29
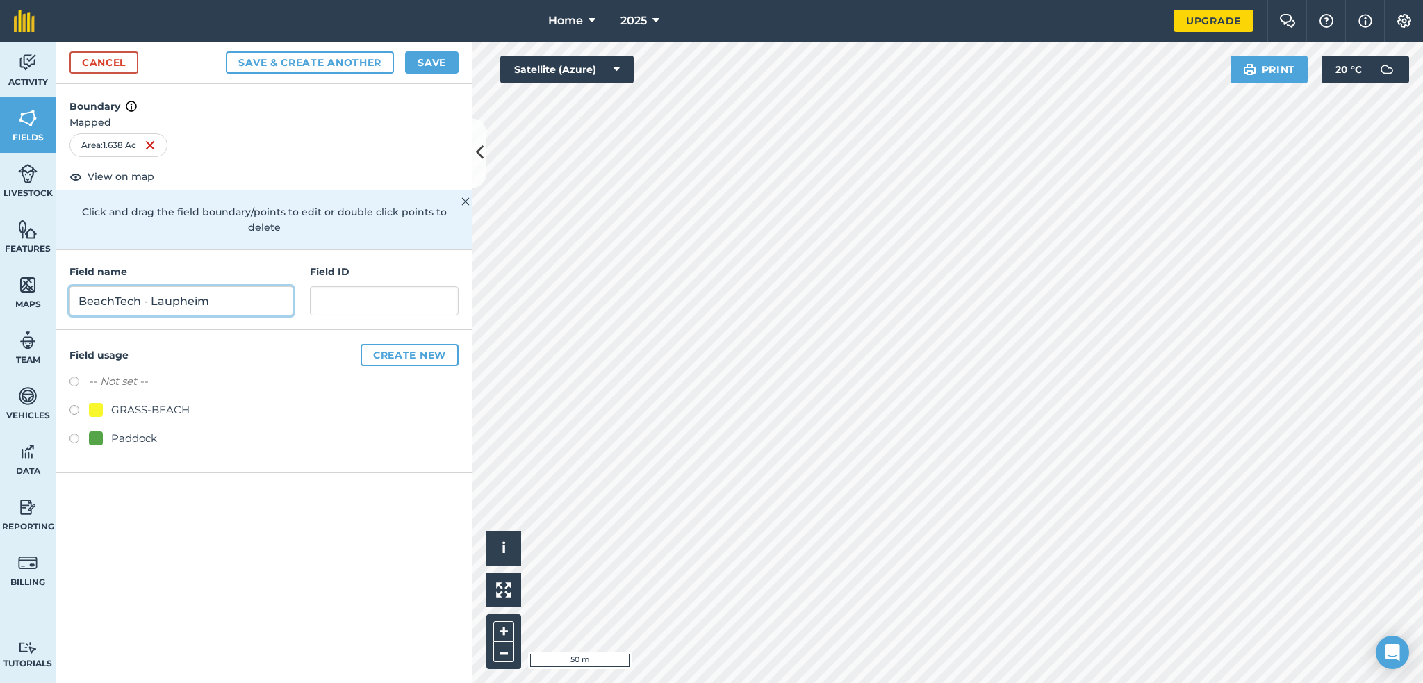
type input "BeachTech - Laupheim"
click at [78, 405] on label at bounding box center [78, 412] width 19 height 14
radio input "true"
click at [420, 58] on button "Save" at bounding box center [432, 62] width 54 height 22
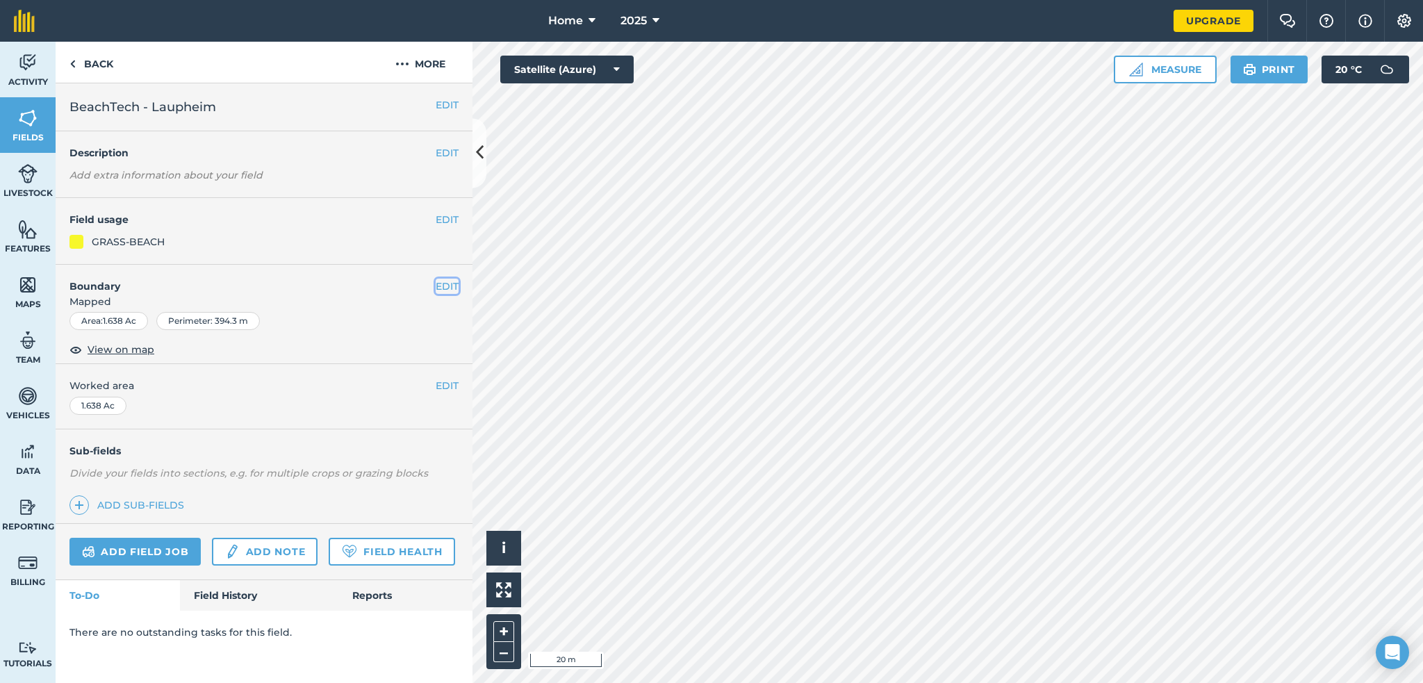
click at [443, 285] on button "EDIT" at bounding box center [447, 286] width 23 height 15
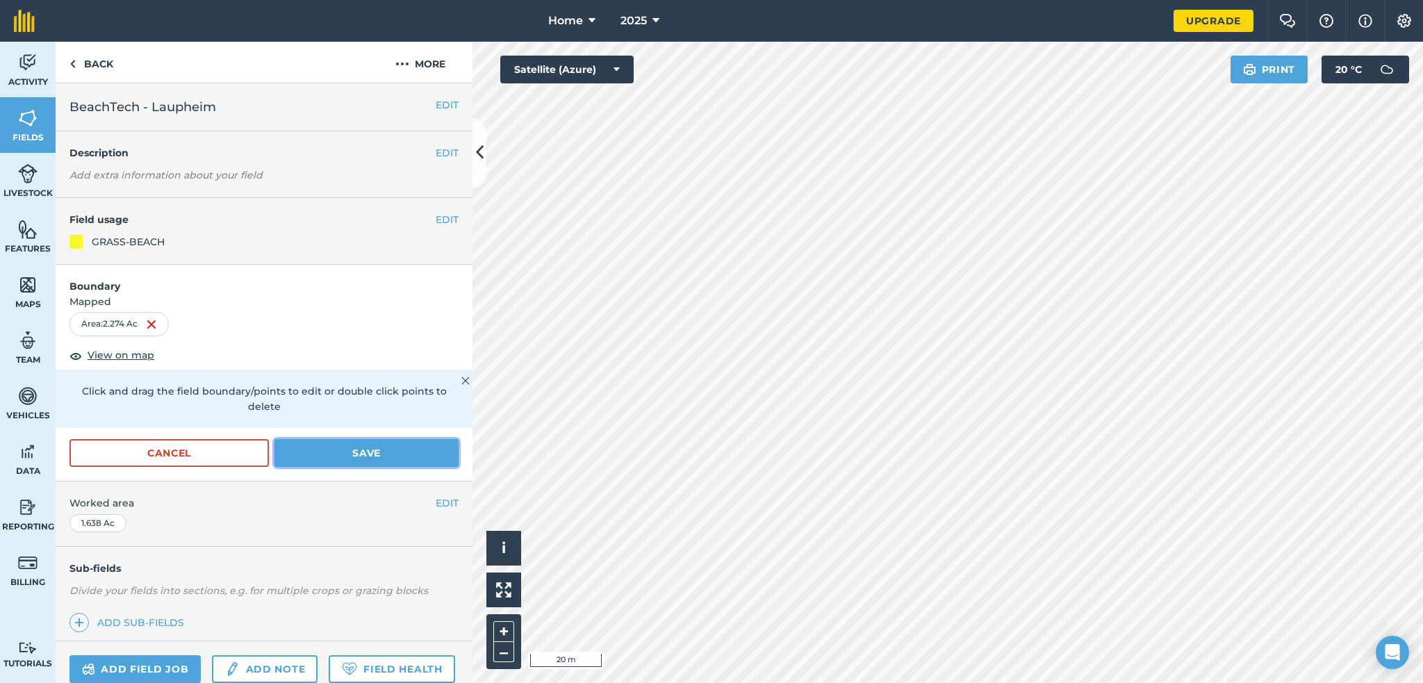
click at [430, 453] on button "Save" at bounding box center [366, 453] width 184 height 28
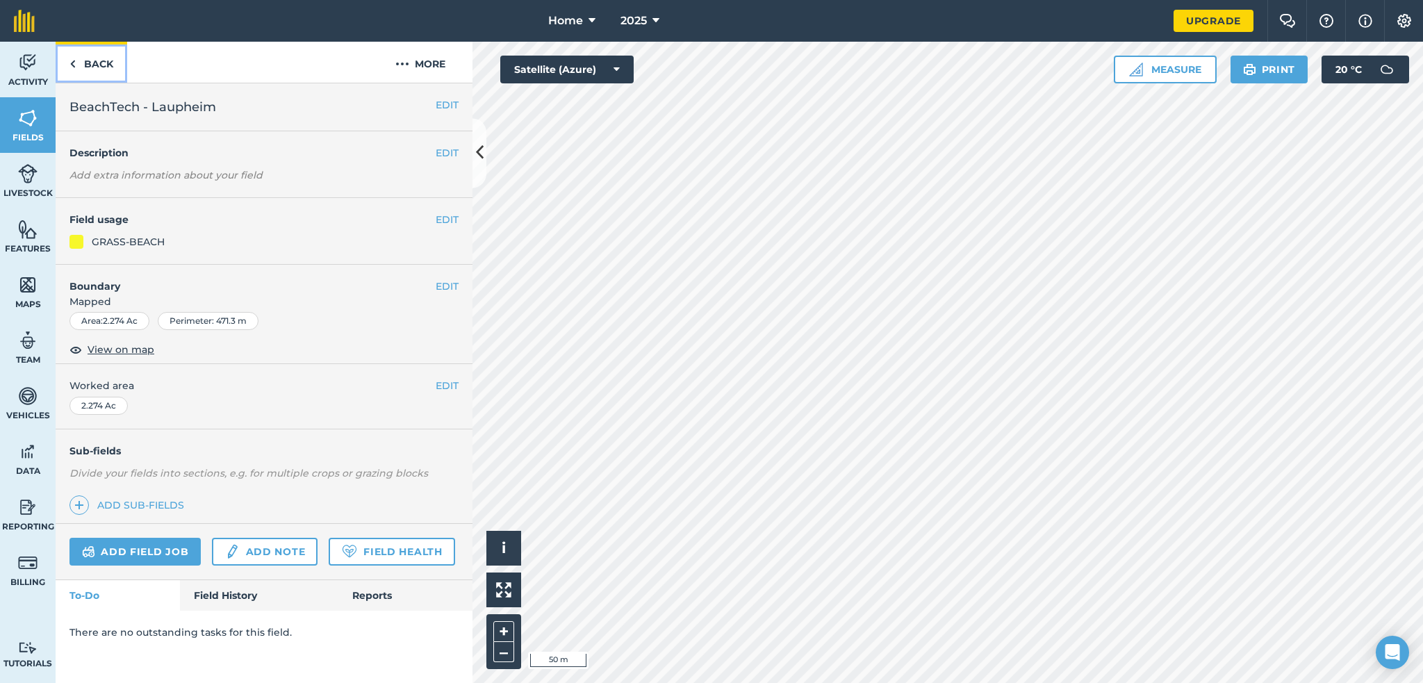
click at [95, 62] on link "Back" at bounding box center [92, 62] width 72 height 41
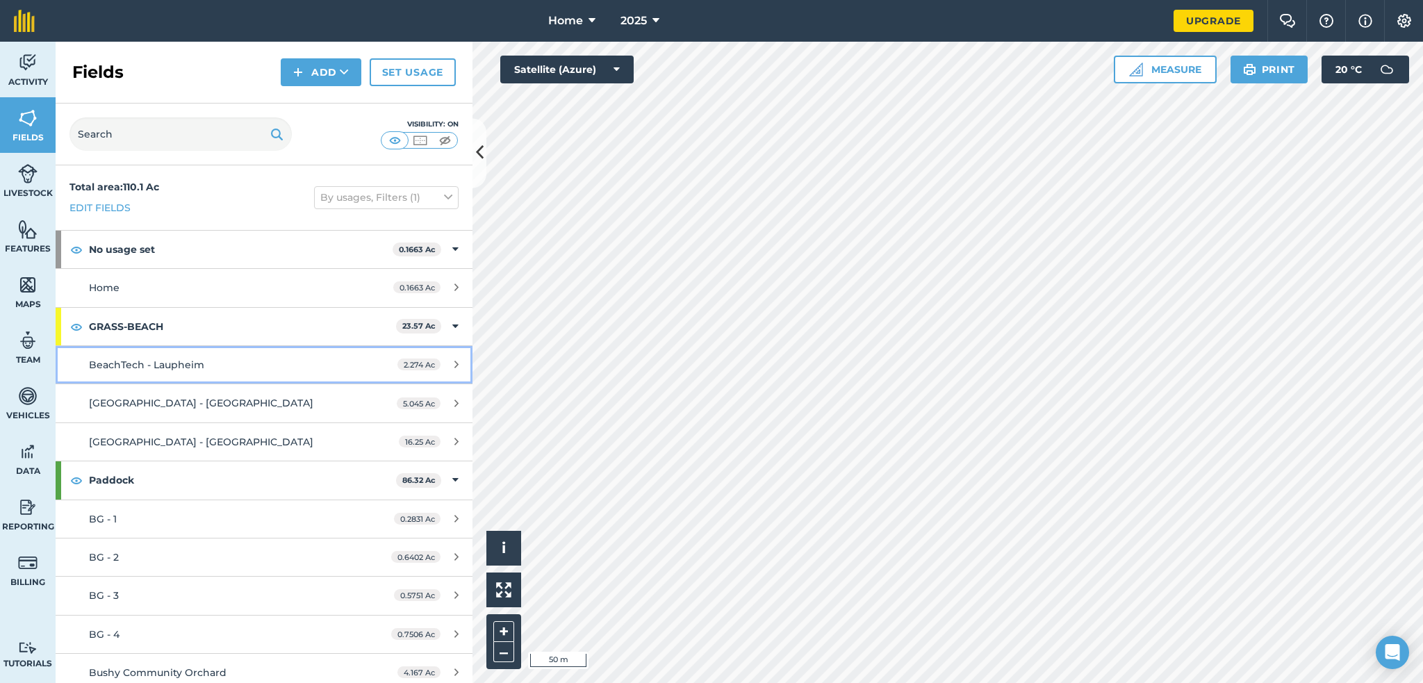
click at [153, 365] on span "BeachTech - Laupheim" at bounding box center [146, 365] width 115 height 13
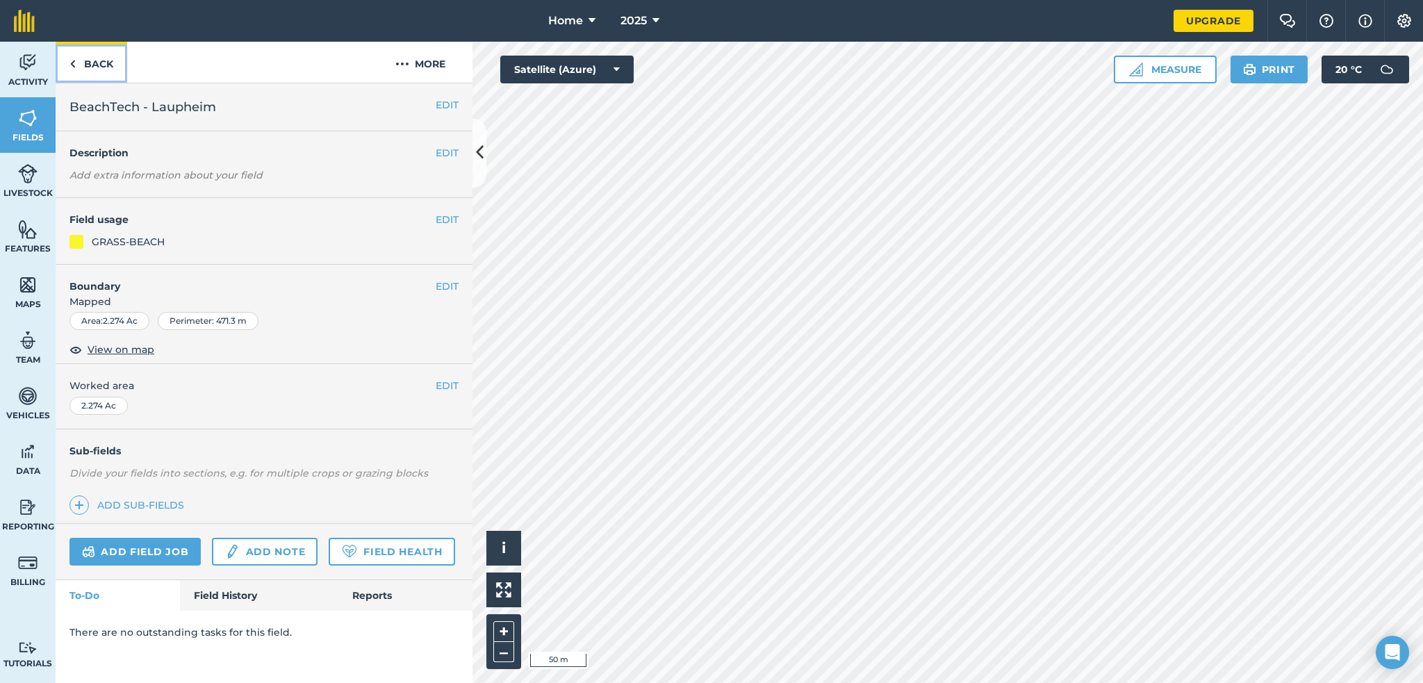
click at [103, 61] on link "Back" at bounding box center [92, 62] width 72 height 41
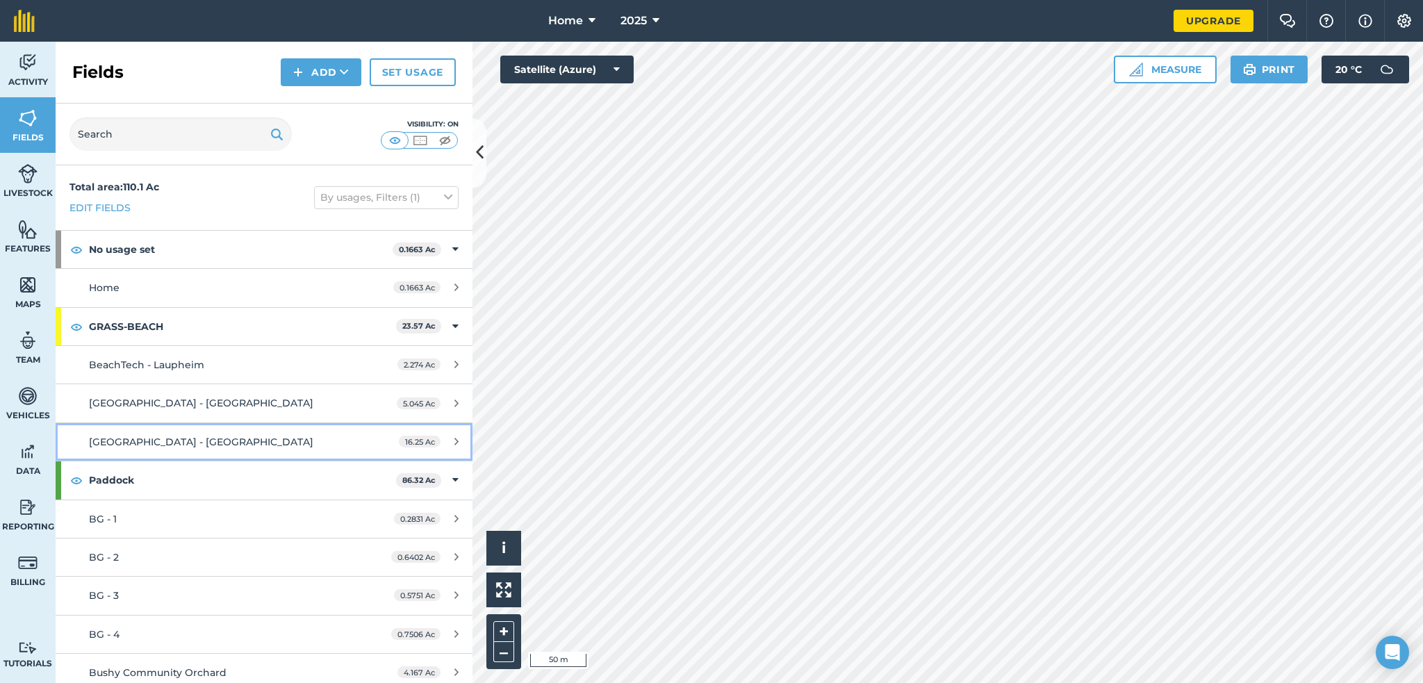
click at [154, 436] on span "Weymouth Beach - Dorset" at bounding box center [201, 442] width 224 height 13
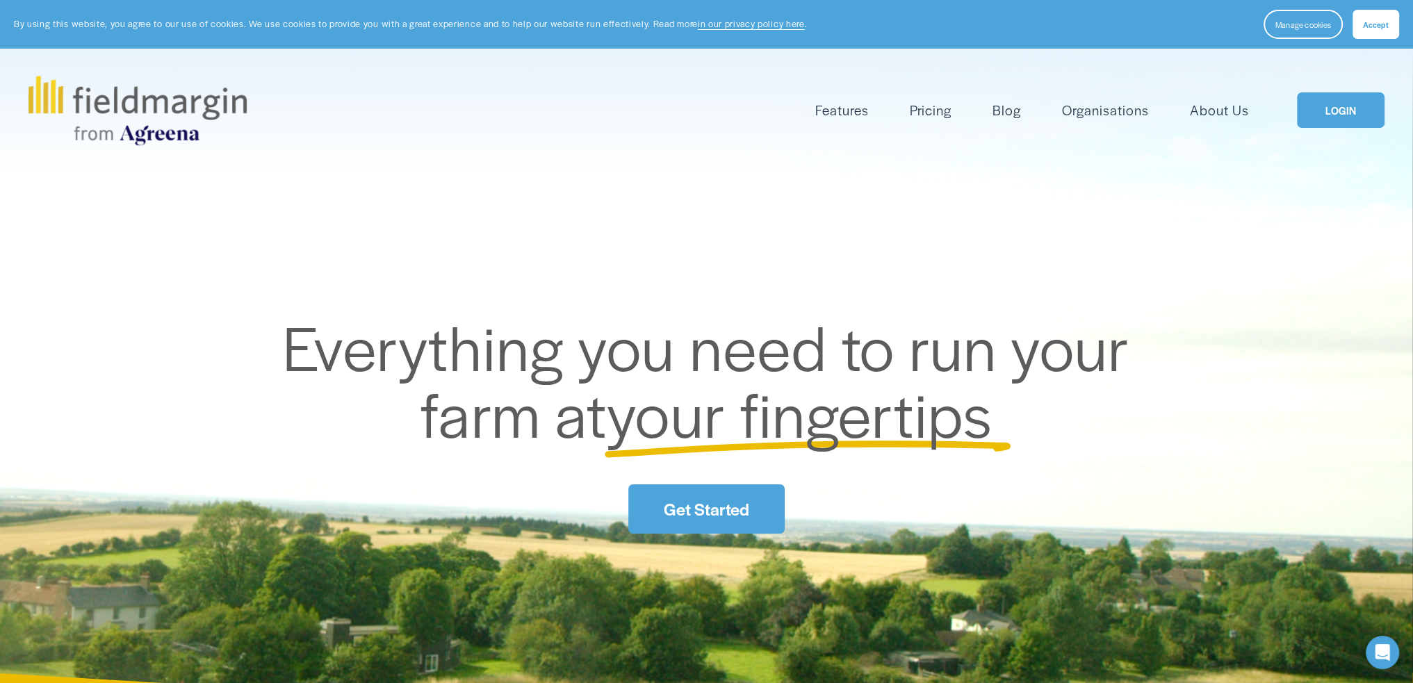
click at [1352, 26] on div "Manage cookies Accept" at bounding box center [1331, 24] width 136 height 29
click at [1379, 15] on button "Accept" at bounding box center [1375, 24] width 47 height 29
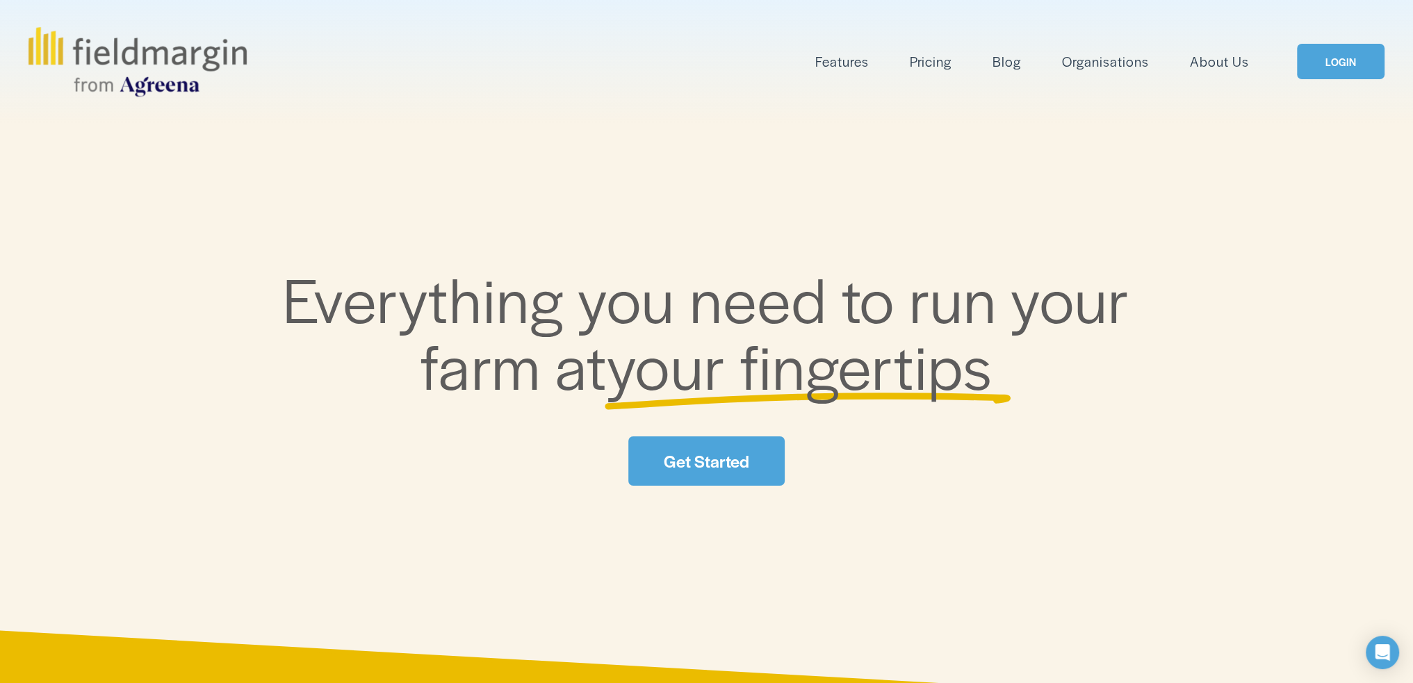
click at [0, 0] on span "Mapping" at bounding box center [0, 0] width 0 height 0
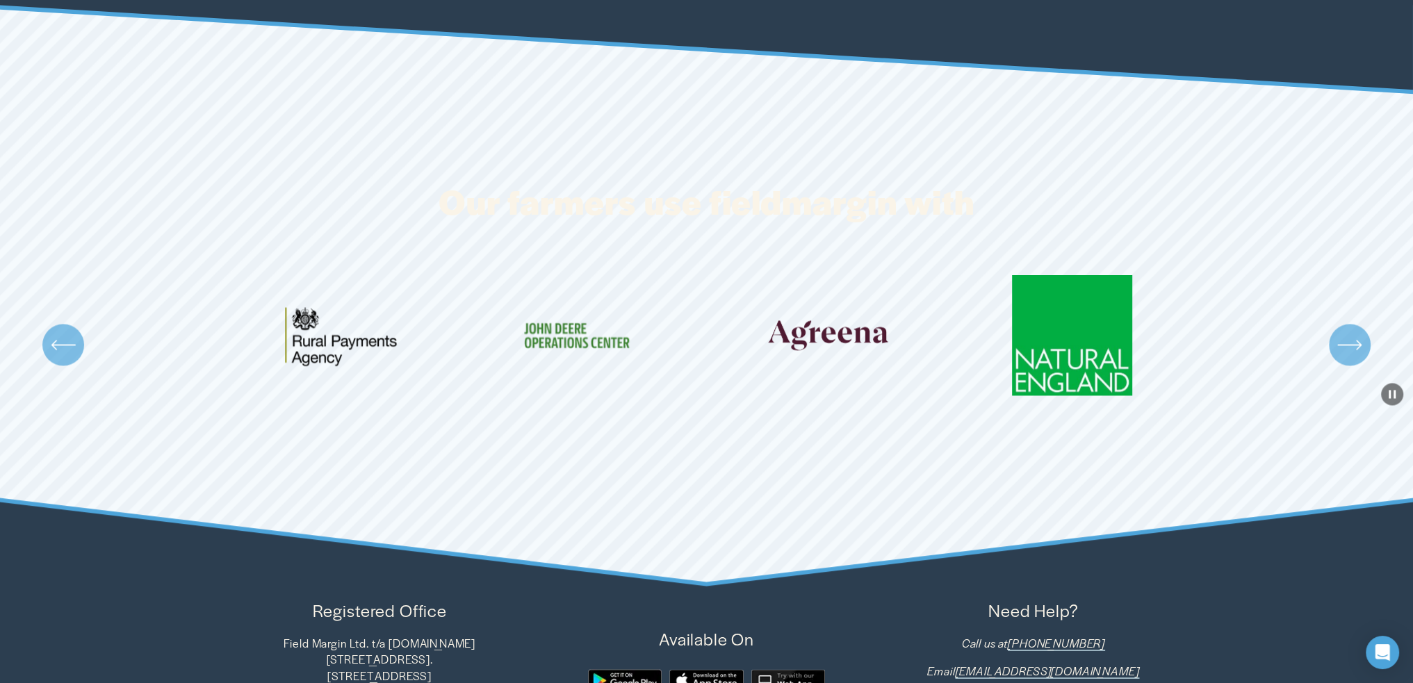
scroll to position [2780, 0]
